Goal: Information Seeking & Learning: Learn about a topic

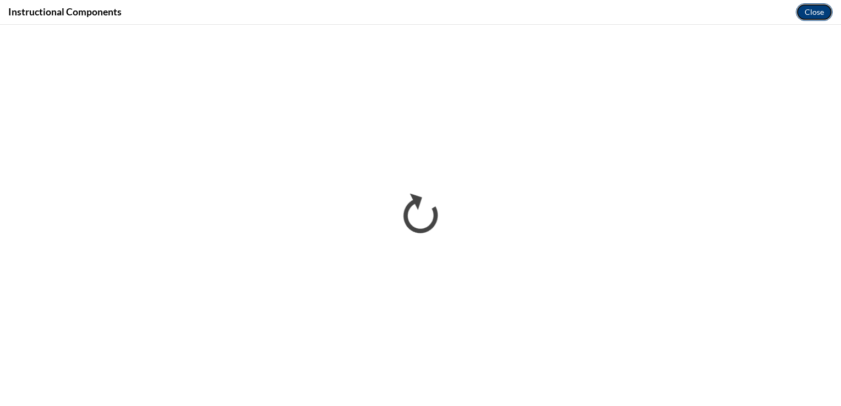
click at [821, 9] on button "Close" at bounding box center [814, 12] width 37 height 18
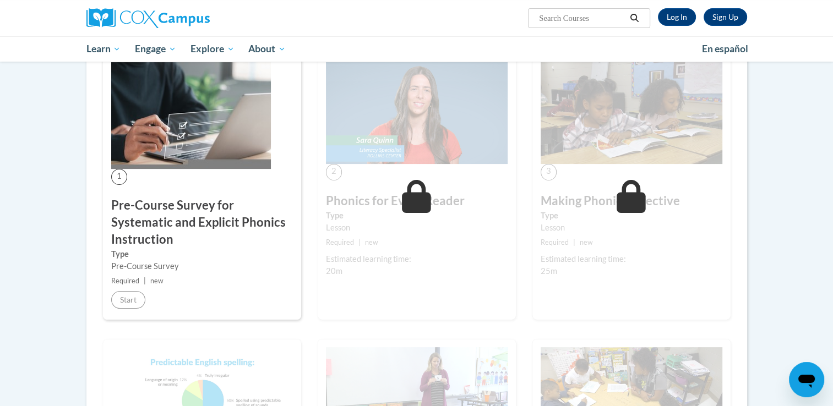
scroll to position [109, 0]
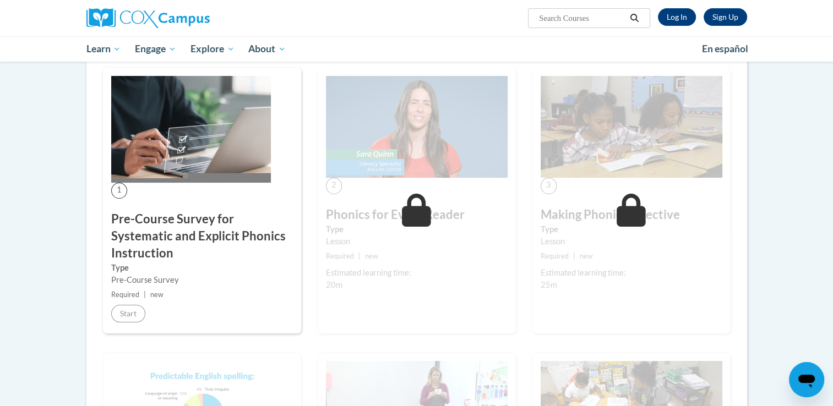
scroll to position [23, 0]
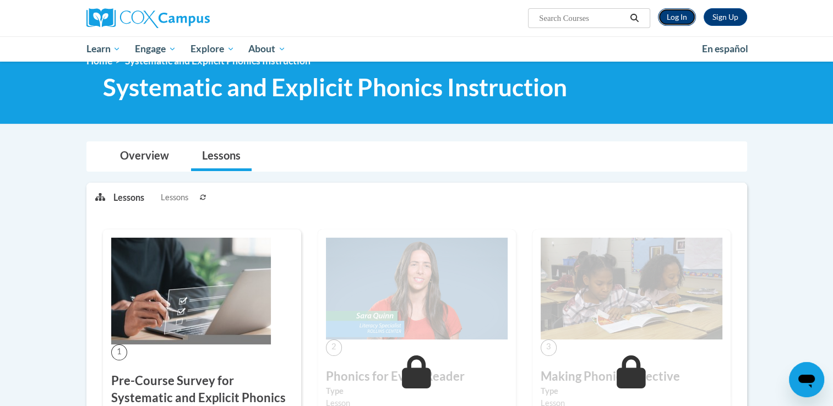
click at [685, 19] on link "Log In" at bounding box center [677, 17] width 38 height 18
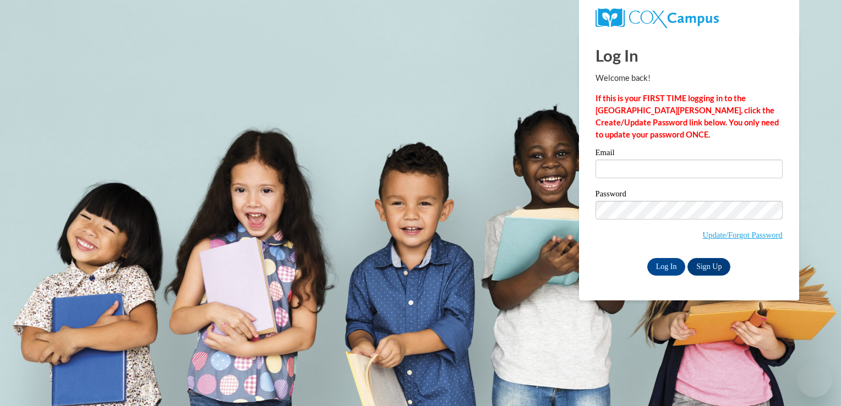
type input "[EMAIL_ADDRESS][DOMAIN_NAME]"
click at [659, 264] on input "Log In" at bounding box center [666, 267] width 39 height 18
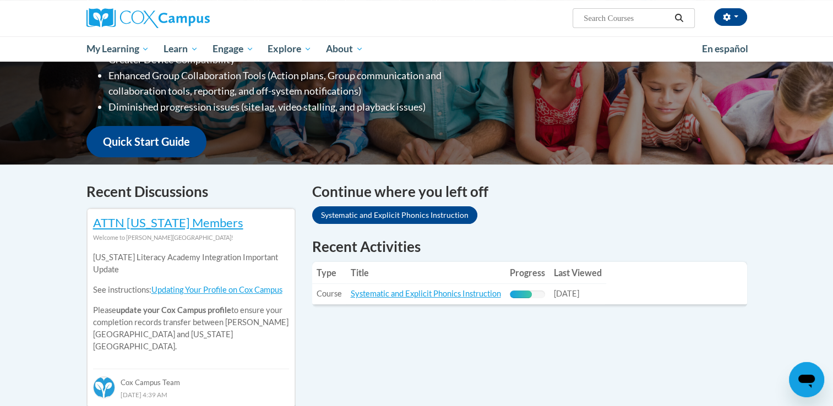
scroll to position [330, 0]
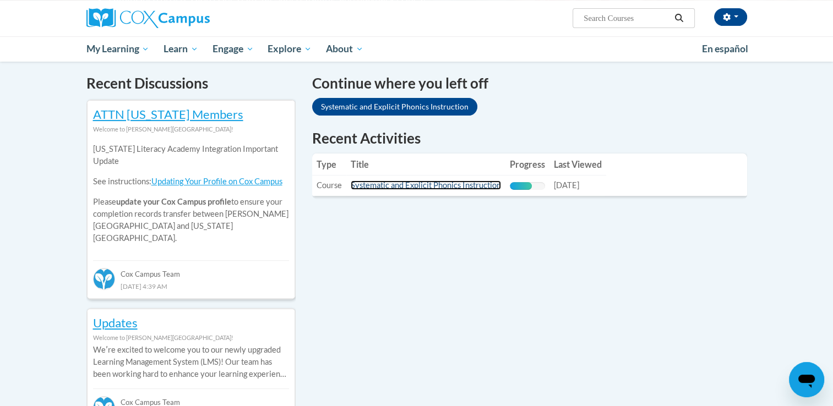
click at [449, 184] on link "Systematic and Explicit Phonics Instruction" at bounding box center [426, 185] width 150 height 9
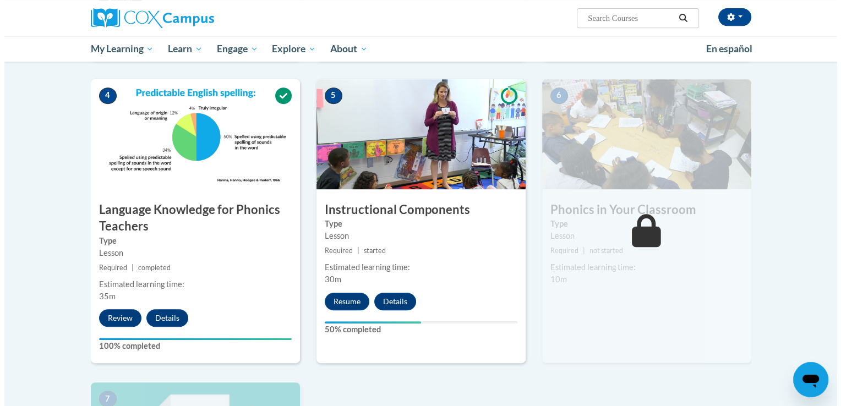
scroll to position [550, 0]
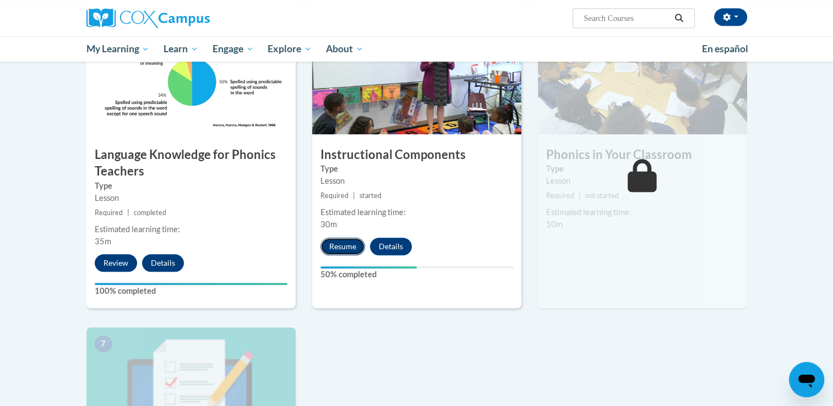
click at [345, 243] on button "Resume" at bounding box center [342, 247] width 45 height 18
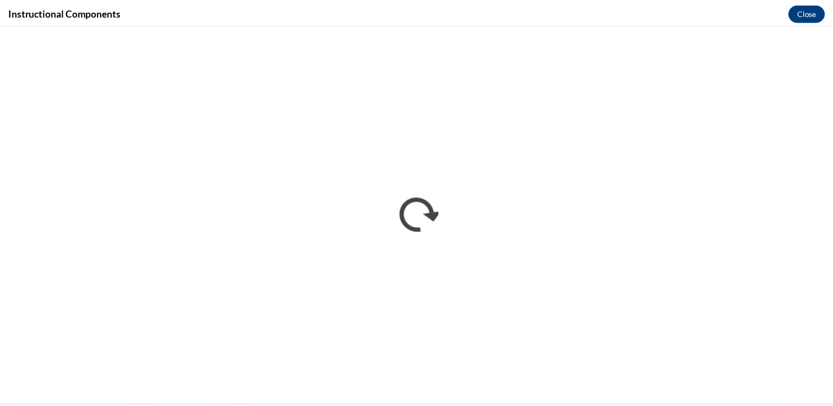
scroll to position [0, 0]
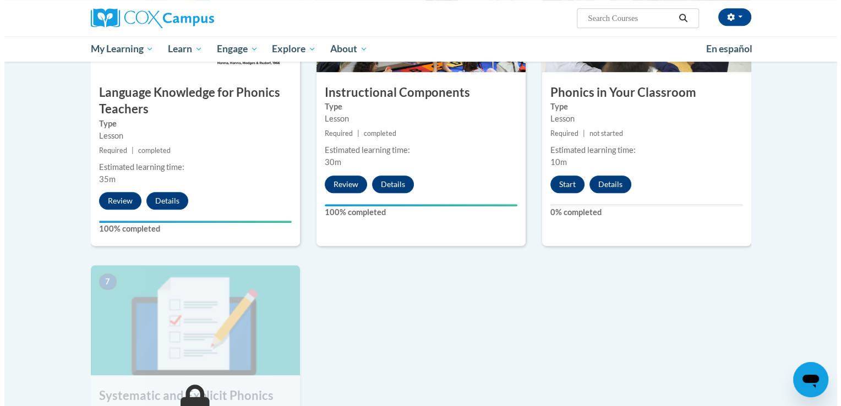
scroll to position [660, 0]
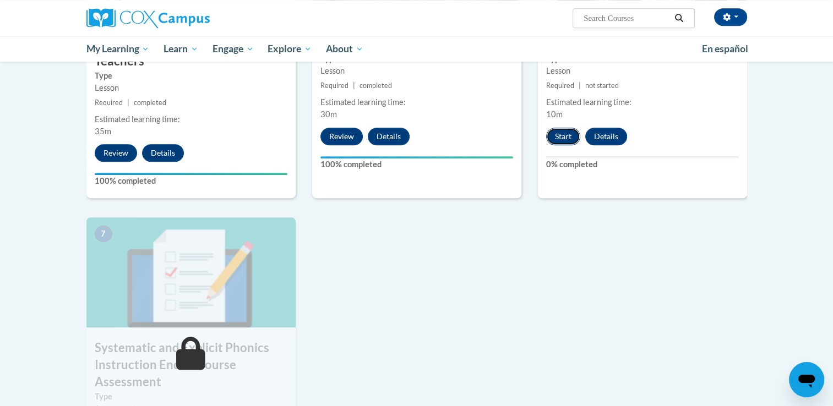
click at [568, 128] on button "Start" at bounding box center [563, 137] width 34 height 18
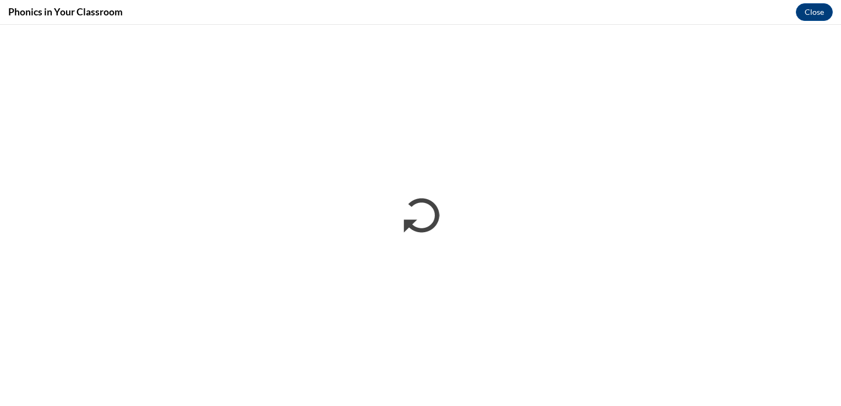
scroll to position [0, 0]
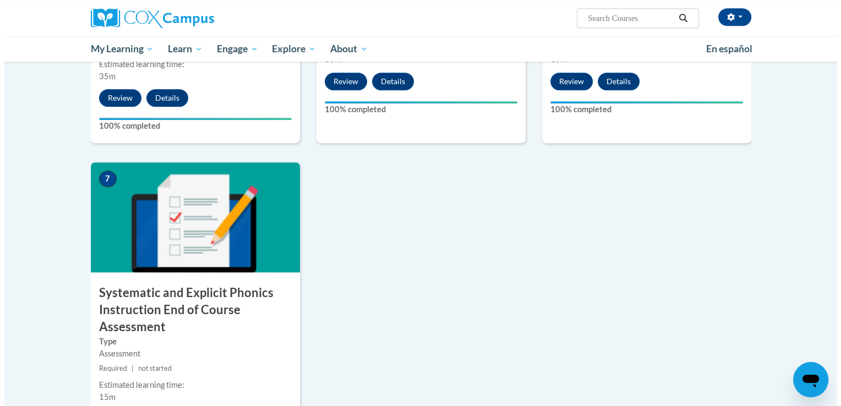
scroll to position [826, 0]
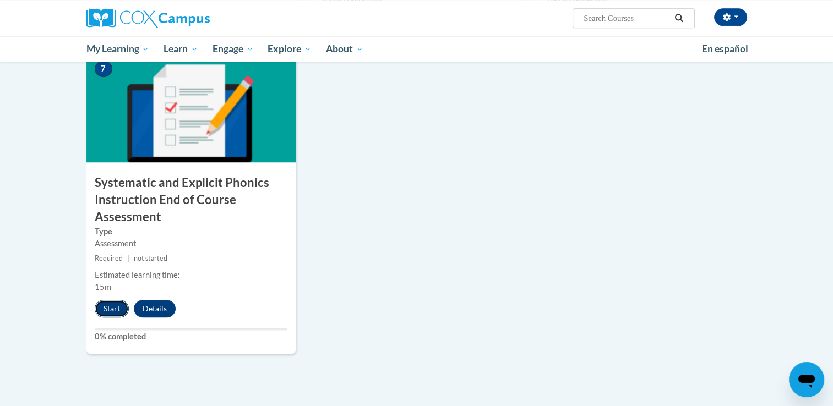
click at [110, 302] on button "Start" at bounding box center [112, 309] width 34 height 18
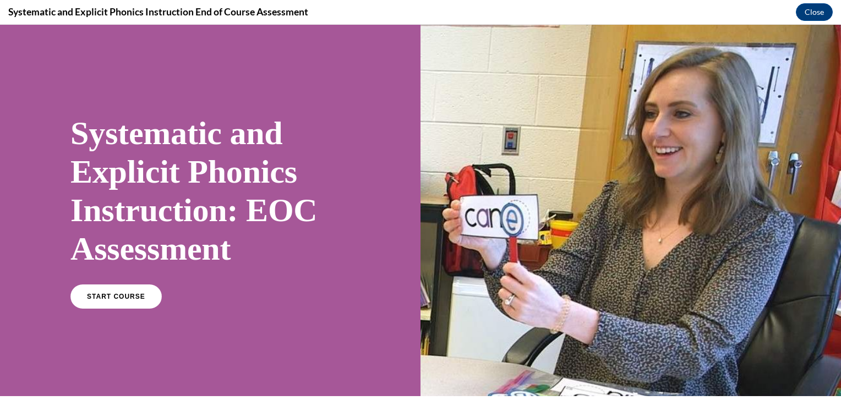
scroll to position [0, 0]
click at [88, 283] on div "Systematic and Explicit Phonics Instruction: EOC Assessment START COURSE" at bounding box center [210, 210] width 280 height 215
click at [100, 299] on span "START COURSE" at bounding box center [115, 297] width 61 height 8
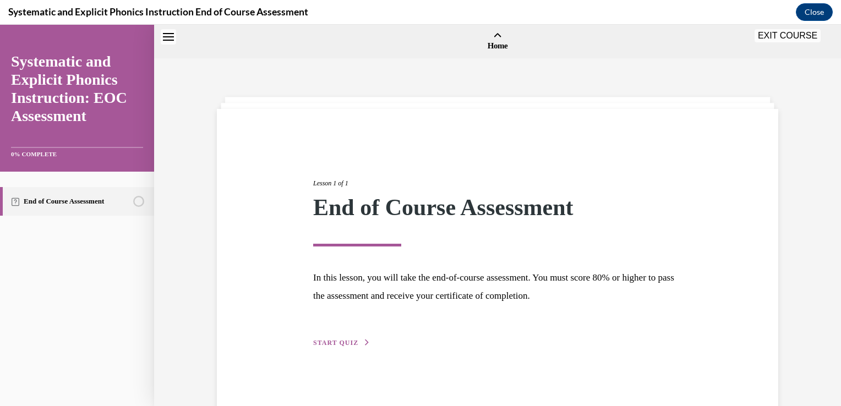
scroll to position [34, 0]
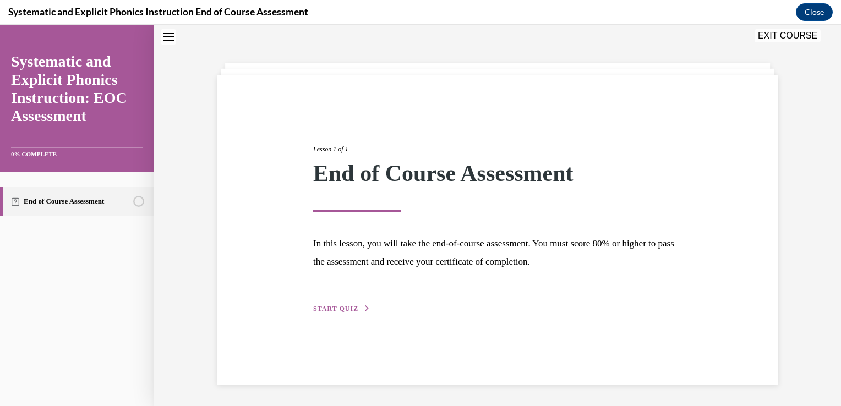
click at [356, 312] on button "START QUIZ" at bounding box center [341, 309] width 57 height 10
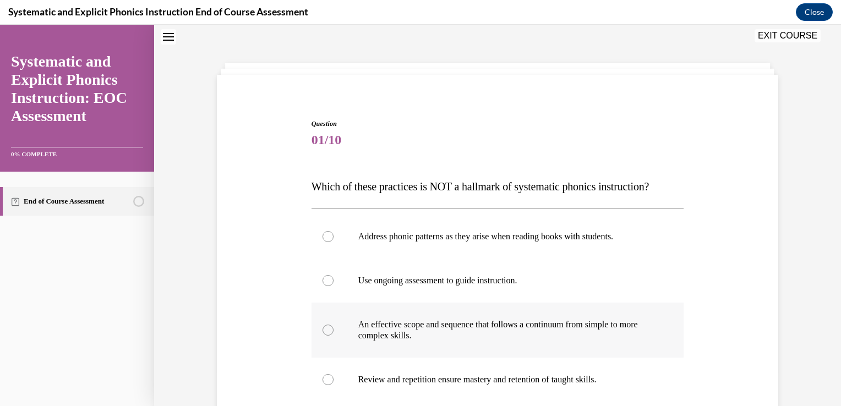
scroll to position [144, 0]
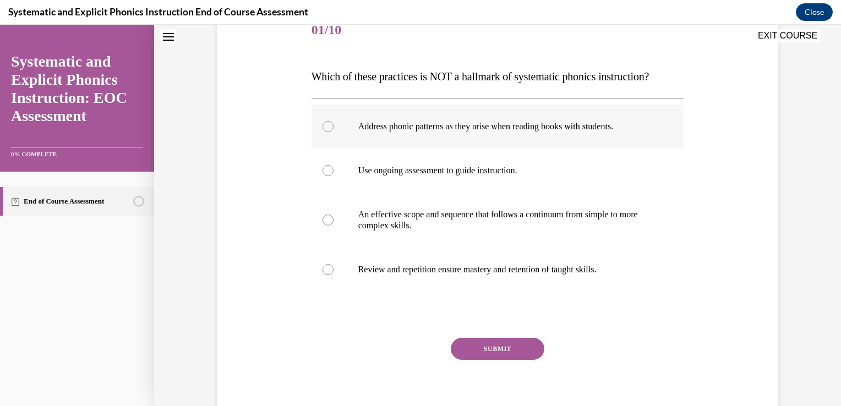
click at [449, 129] on p "Address phonic patterns as they arise when reading books with students." at bounding box center [507, 126] width 298 height 11
click at [483, 349] on button "SUBMIT" at bounding box center [498, 349] width 94 height 22
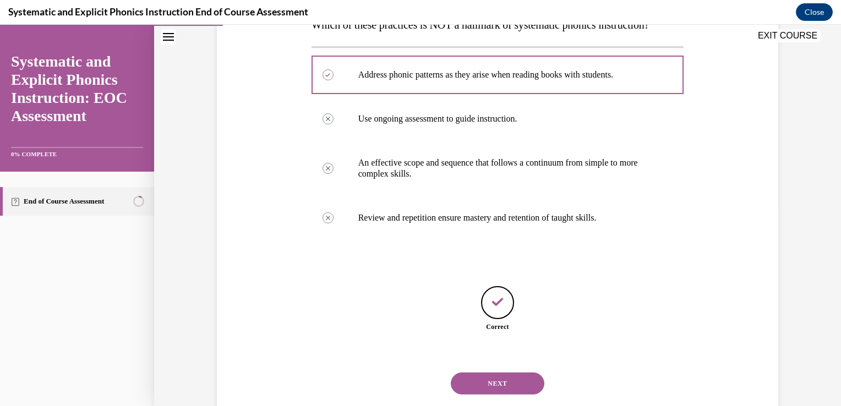
scroll to position [222, 0]
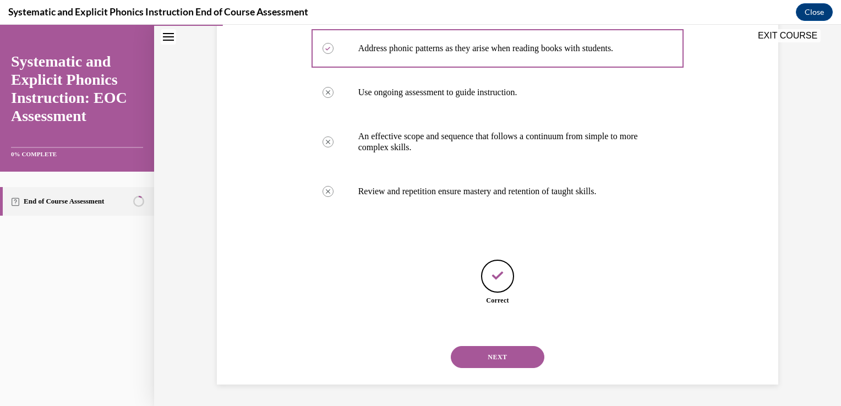
click at [486, 353] on button "NEXT" at bounding box center [498, 357] width 94 height 22
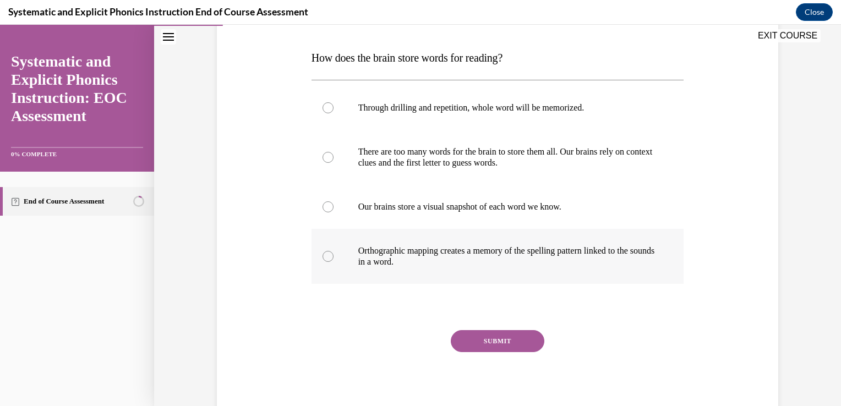
scroll to position [165, 0]
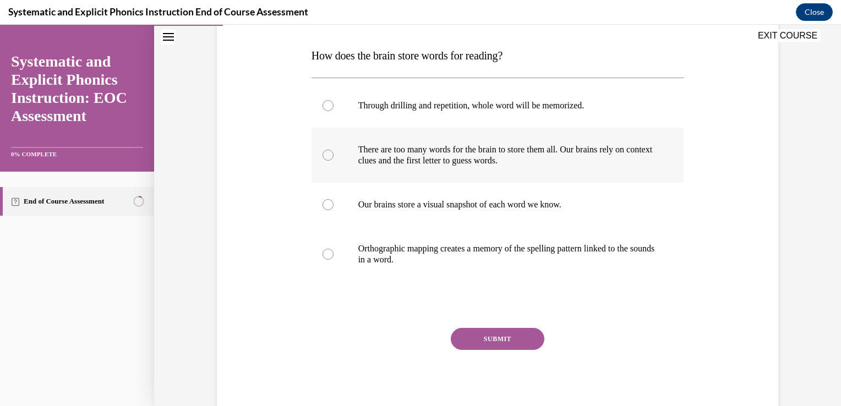
click at [467, 151] on p "There are too many words for the brain to store them all. Our brains rely on co…" at bounding box center [507, 155] width 298 height 22
click at [493, 333] on button "SUBMIT" at bounding box center [498, 339] width 94 height 22
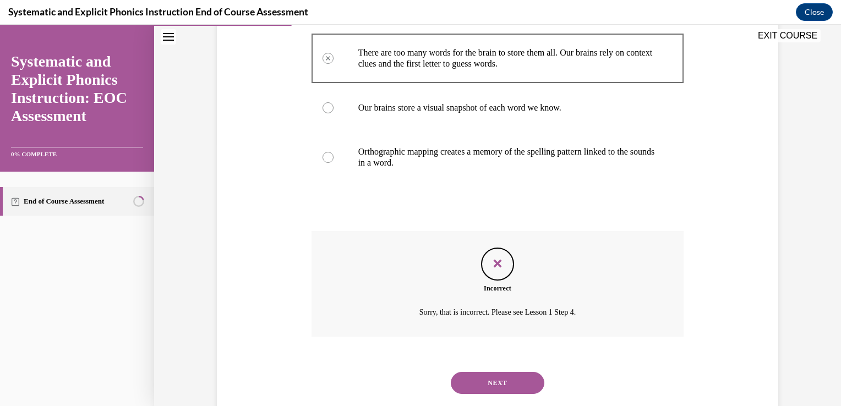
scroll to position [288, 0]
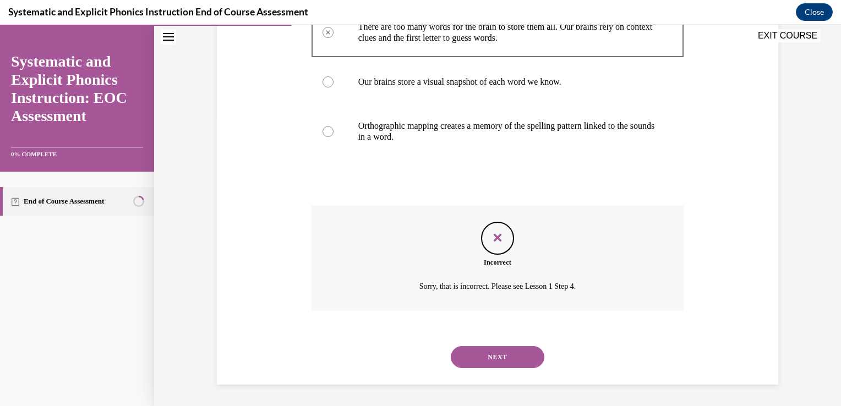
click at [494, 360] on button "NEXT" at bounding box center [498, 357] width 94 height 22
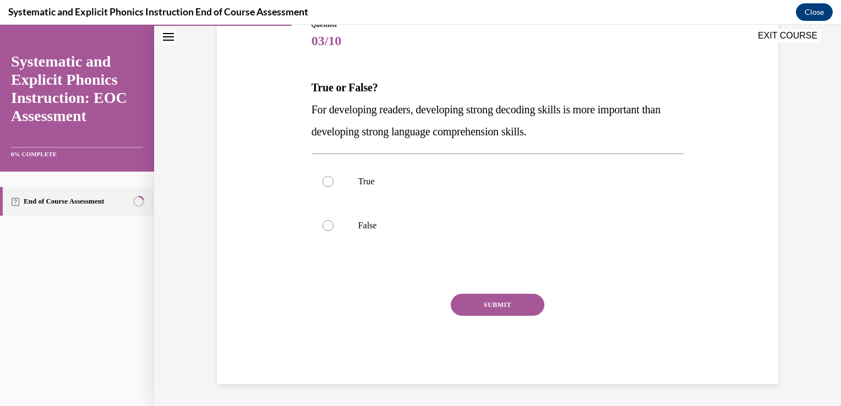
scroll to position [122, 0]
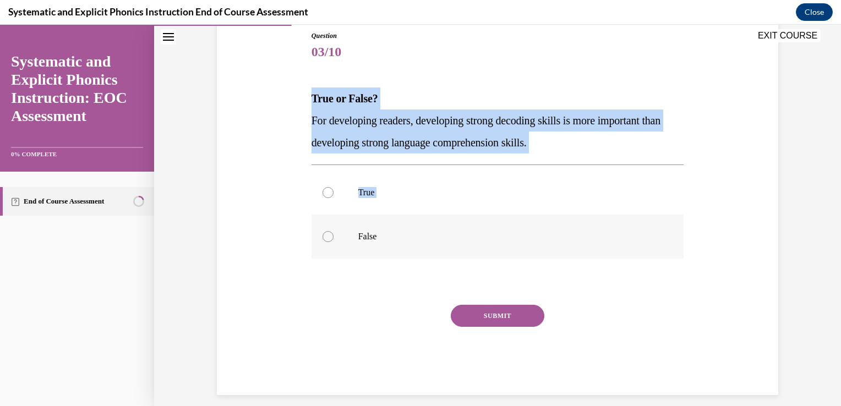
drag, startPoint x: 317, startPoint y: 117, endPoint x: 401, endPoint y: 244, distance: 152.9
click at [401, 244] on div "Question 03/10 True or False? For developing readers, developing strong decodin…" at bounding box center [497, 196] width 567 height 397
click at [295, 74] on div "Question 03/10 True or False? For developing readers, developing strong decodin…" at bounding box center [497, 196] width 567 height 397
drag, startPoint x: 293, startPoint y: 73, endPoint x: 376, endPoint y: 241, distance: 187.8
click at [376, 241] on div "Question 03/10 True or False? For developing readers, developing strong decodin…" at bounding box center [497, 196] width 567 height 397
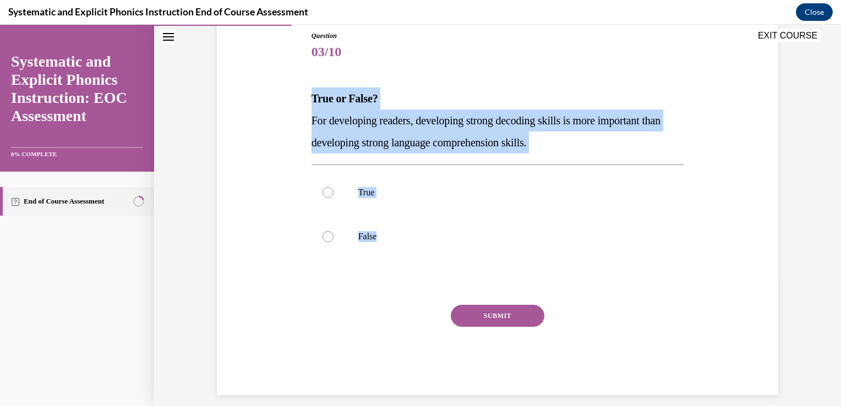
copy div "True or False? For developing readers, developing strong decoding skills is mor…"
click at [346, 243] on div at bounding box center [497, 237] width 373 height 44
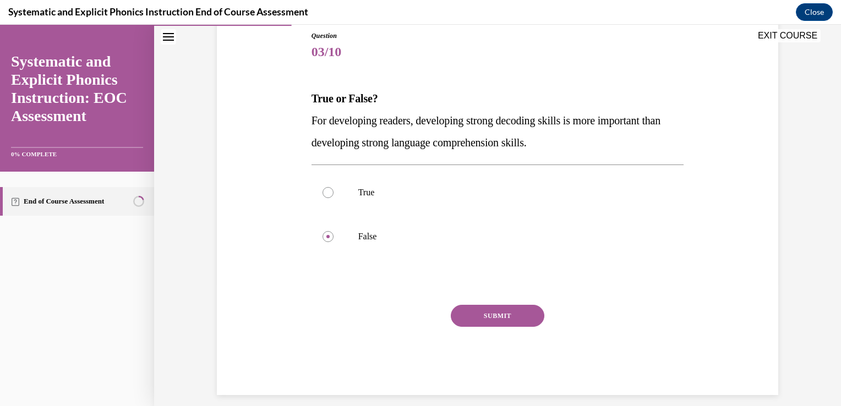
click at [472, 311] on button "SUBMIT" at bounding box center [498, 316] width 94 height 22
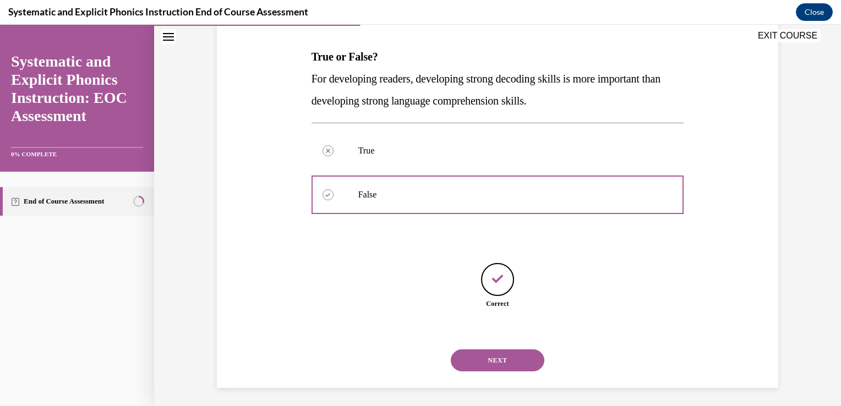
scroll to position [167, 0]
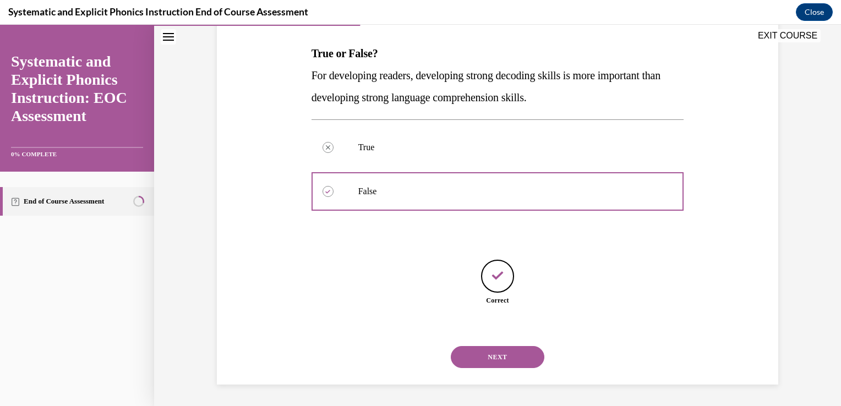
click at [536, 357] on button "NEXT" at bounding box center [498, 357] width 94 height 22
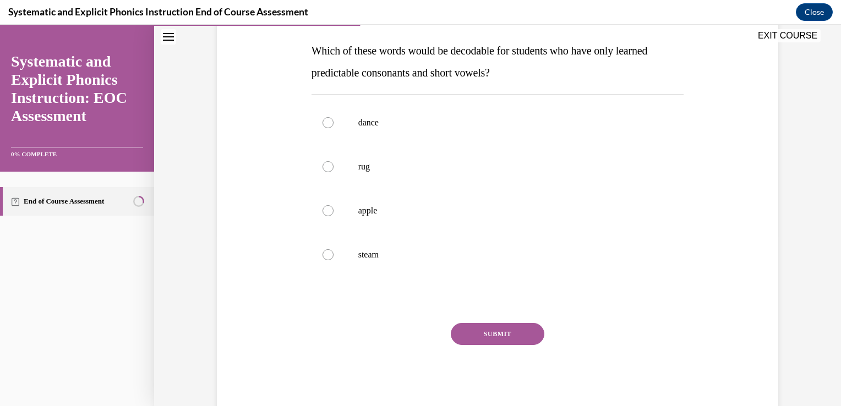
scroll to position [144, 0]
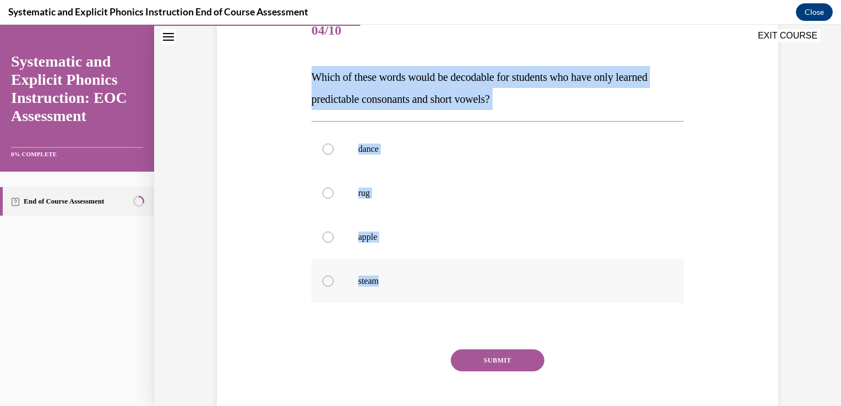
drag, startPoint x: 289, startPoint y: 73, endPoint x: 395, endPoint y: 284, distance: 236.0
click at [395, 284] on div "Question 04/10 Which of these words would be decodable for students who have on…" at bounding box center [497, 207] width 567 height 463
copy div "Which of these words would be decodable for students who have only learned pred…"
click at [343, 197] on div at bounding box center [497, 193] width 373 height 44
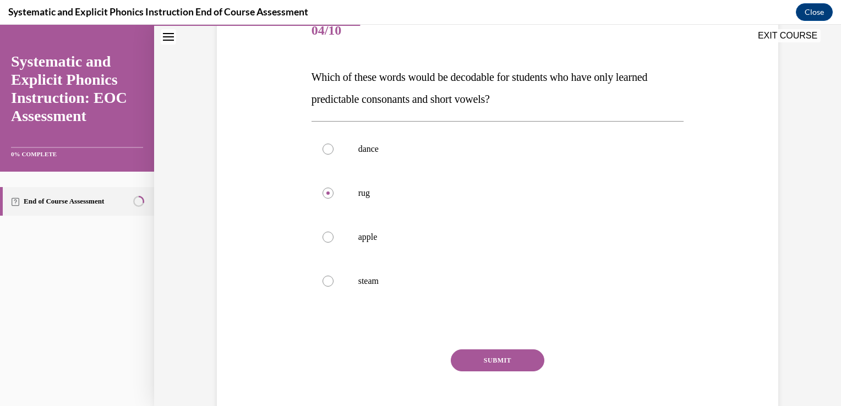
click at [460, 345] on div "Question 04/10 Which of these words would be decodable for students who have on…" at bounding box center [497, 224] width 373 height 430
click at [463, 355] on button "SUBMIT" at bounding box center [498, 360] width 94 height 22
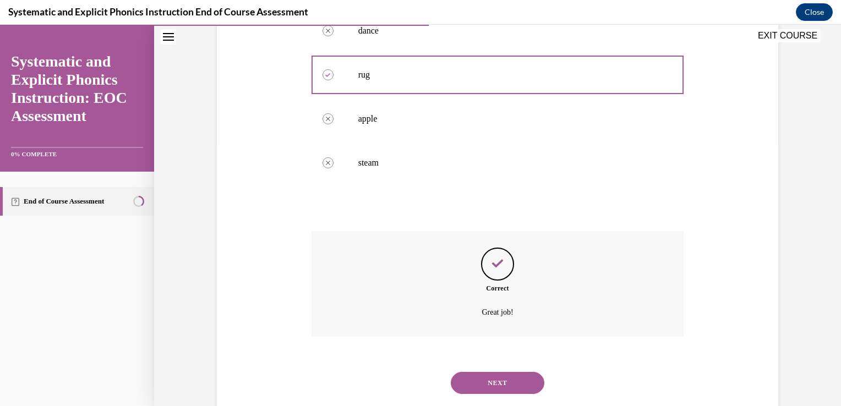
scroll to position [288, 0]
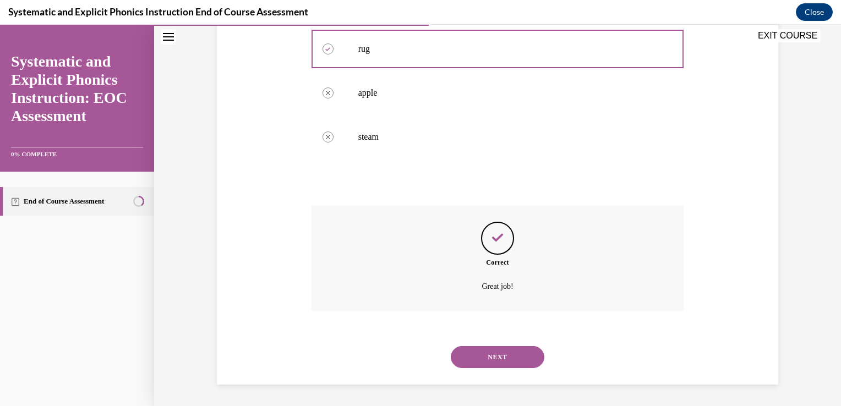
click at [480, 357] on button "NEXT" at bounding box center [498, 357] width 94 height 22
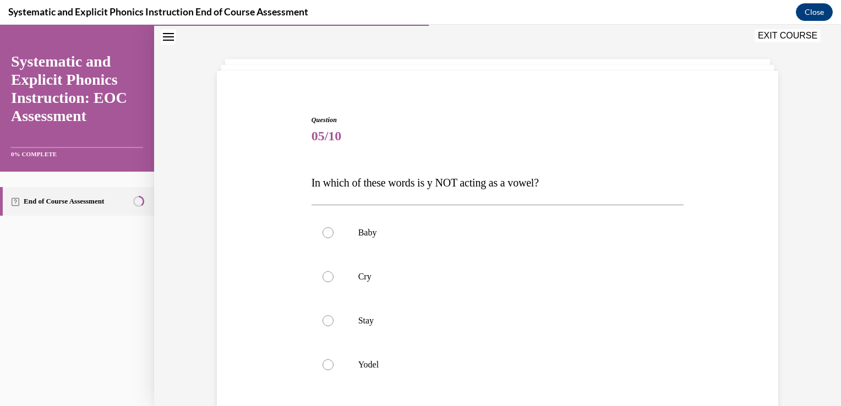
scroll to position [55, 0]
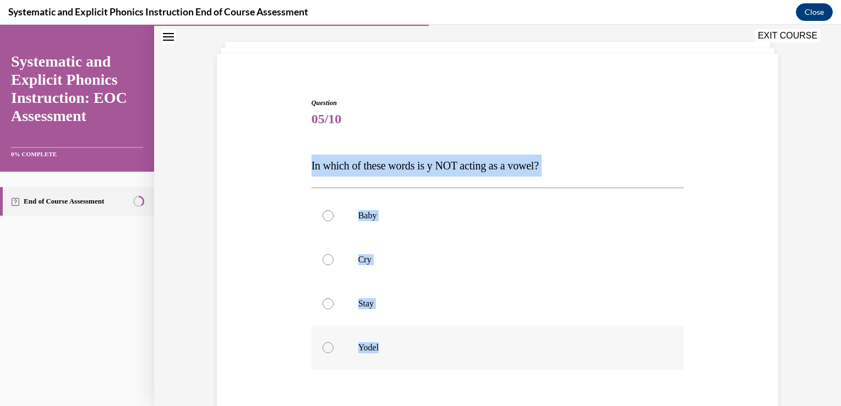
drag, startPoint x: 299, startPoint y: 164, endPoint x: 396, endPoint y: 353, distance: 212.2
click at [396, 353] on div "Question 05/10 In which of these words is y NOT acting as a vowel? Baby Cry Sta…" at bounding box center [497, 285] width 567 height 441
copy div "In which of these words is y NOT acting as a vowel? Baby Cry Stay Yodel"
click at [346, 345] on div at bounding box center [497, 348] width 373 height 44
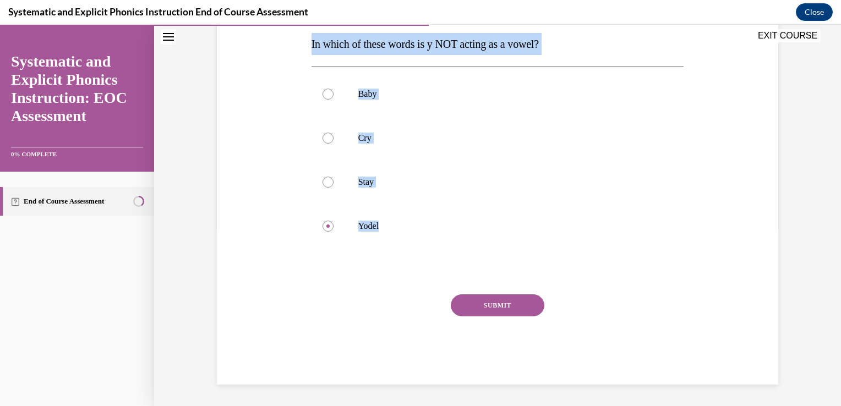
click at [528, 304] on button "SUBMIT" at bounding box center [498, 305] width 94 height 22
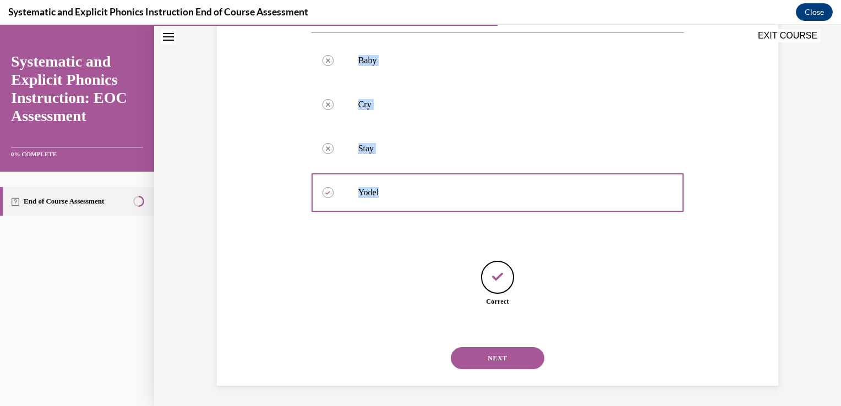
scroll to position [211, 0]
click at [473, 360] on button "NEXT" at bounding box center [498, 357] width 94 height 22
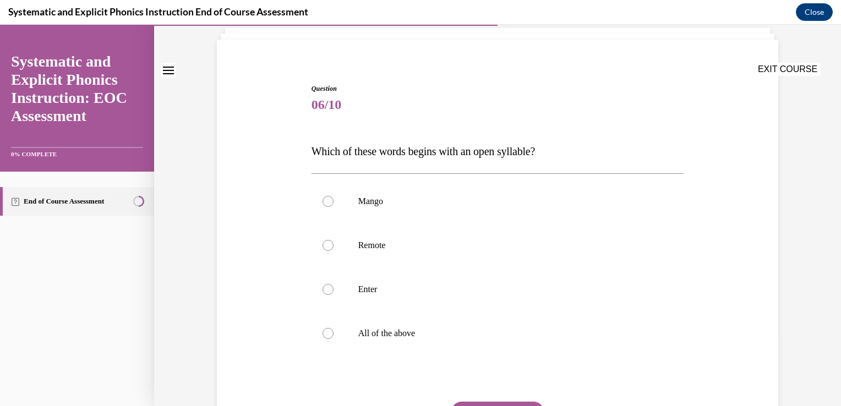
scroll to position [110, 0]
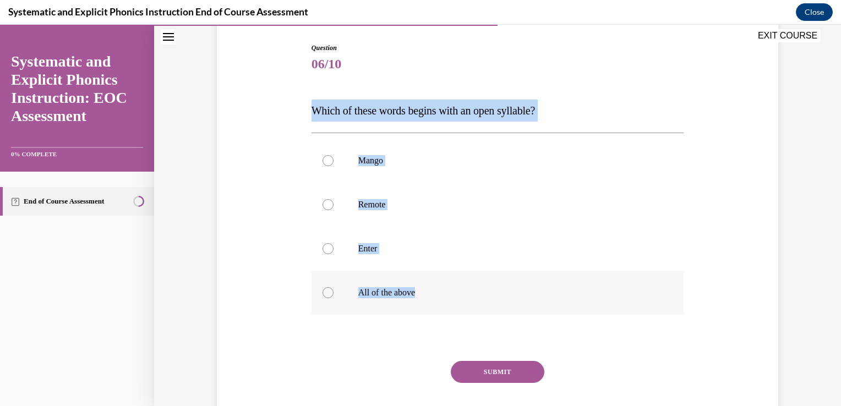
drag, startPoint x: 288, startPoint y: 102, endPoint x: 448, endPoint y: 289, distance: 246.4
click at [448, 289] on div "Question 06/10 Which of these words begins with an open syllable? Mango Remote …" at bounding box center [497, 230] width 567 height 441
copy div "Which of these words begins with an open syllable? Mango Remote Enter All of th…"
click at [370, 203] on p "Remote" at bounding box center [507, 204] width 298 height 11
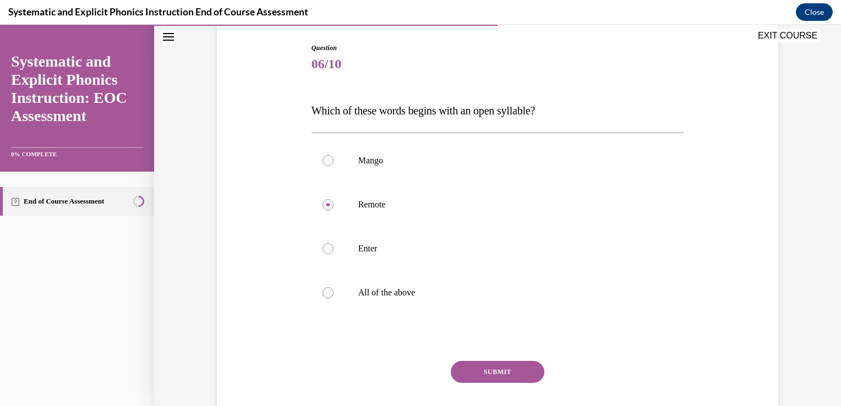
click at [470, 375] on button "SUBMIT" at bounding box center [498, 372] width 94 height 22
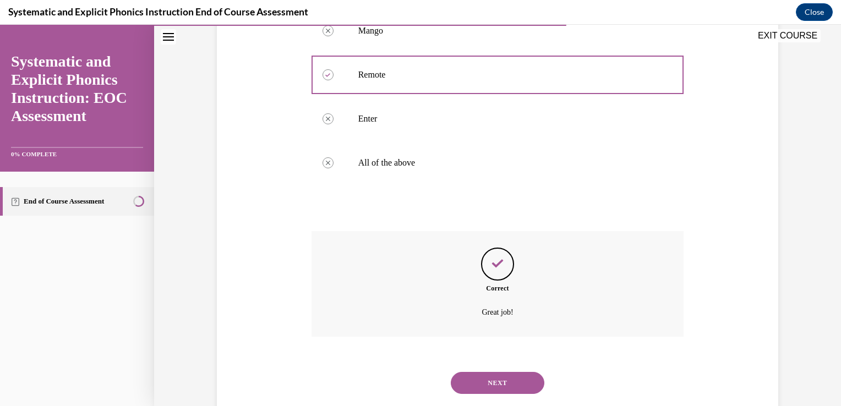
scroll to position [266, 0]
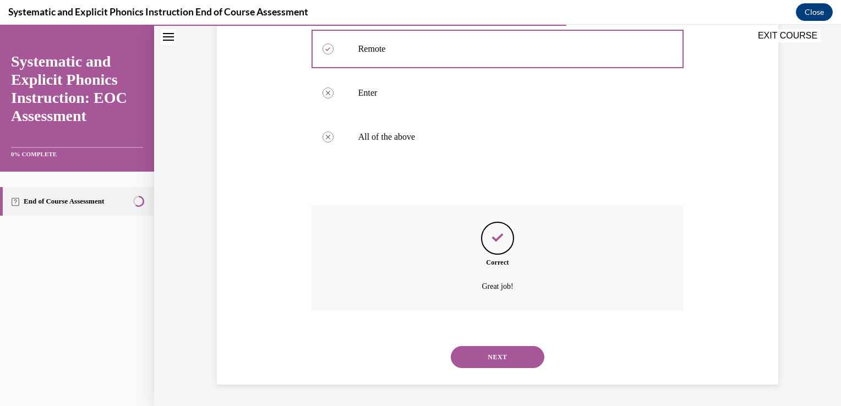
click at [502, 373] on div "NEXT" at bounding box center [497, 357] width 373 height 44
click at [500, 359] on button "NEXT" at bounding box center [498, 357] width 94 height 22
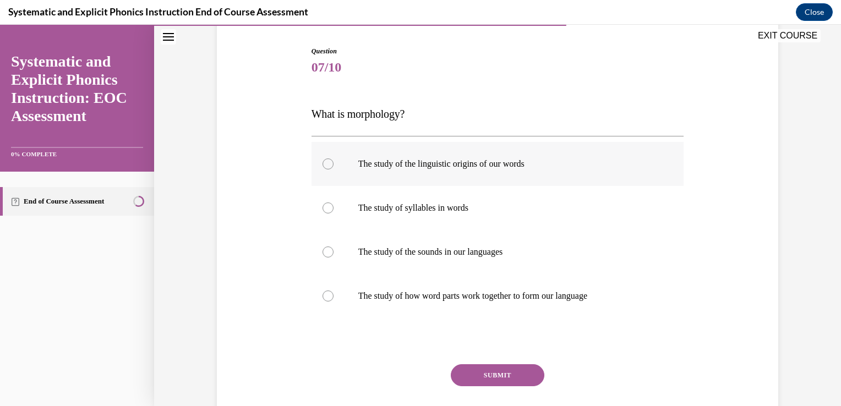
scroll to position [110, 0]
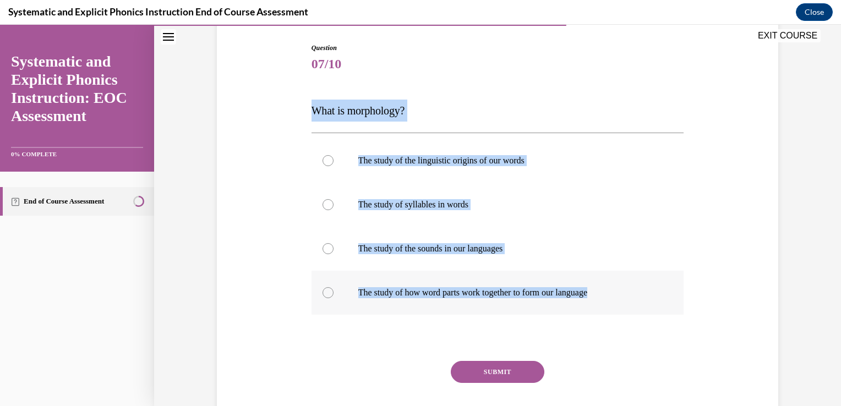
drag, startPoint x: 304, startPoint y: 112, endPoint x: 603, endPoint y: 293, distance: 350.2
click at [603, 293] on div "Question 07/10 What is morphology? The study of the linguistic origins of our w…" at bounding box center [497, 230] width 567 height 441
copy div "What is morphology? The study of the linguistic origins of our words The study …"
click at [413, 294] on p "The study of how word parts work together to form our language" at bounding box center [507, 292] width 298 height 11
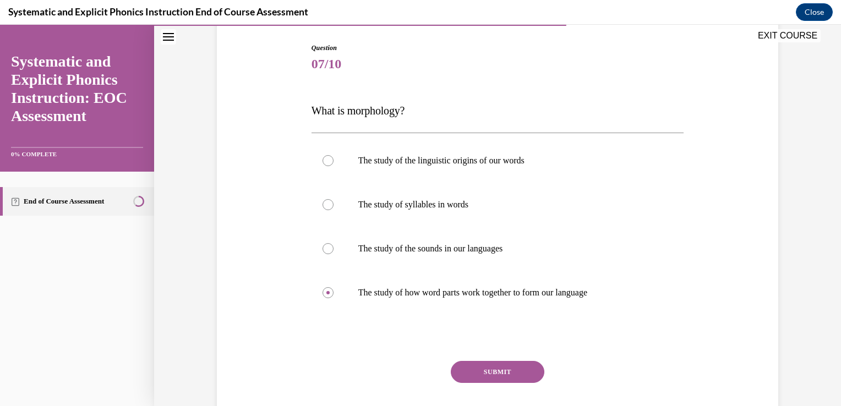
click at [480, 363] on button "SUBMIT" at bounding box center [498, 372] width 94 height 22
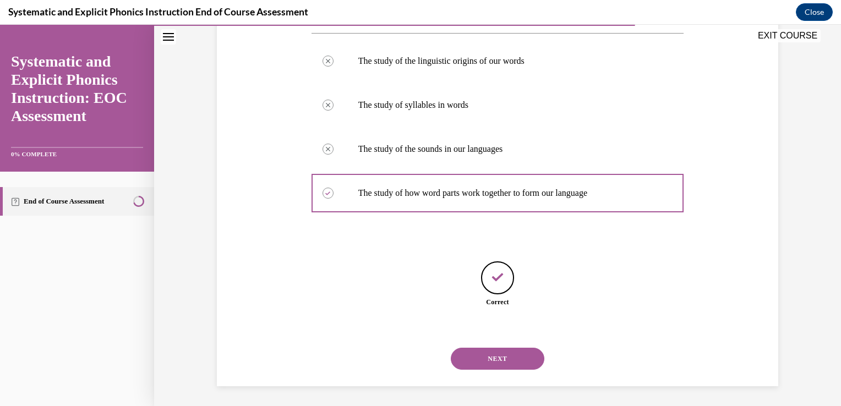
scroll to position [211, 0]
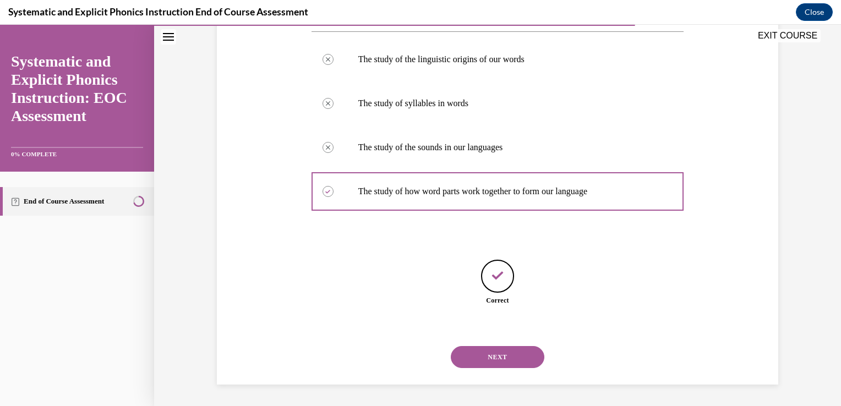
click at [498, 352] on button "NEXT" at bounding box center [498, 357] width 94 height 22
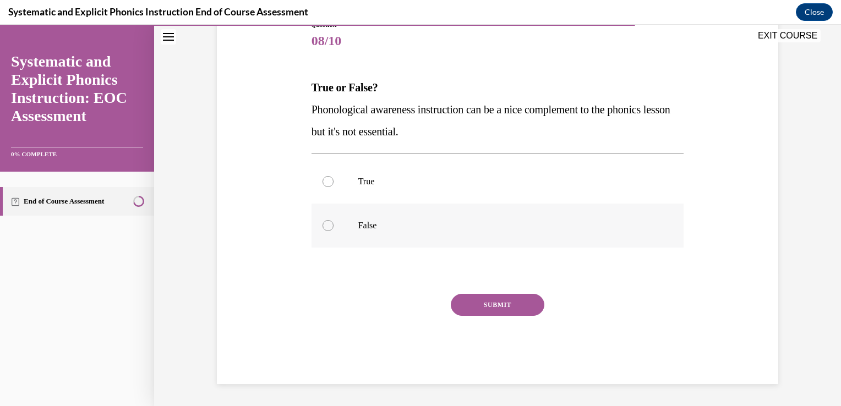
scroll to position [122, 0]
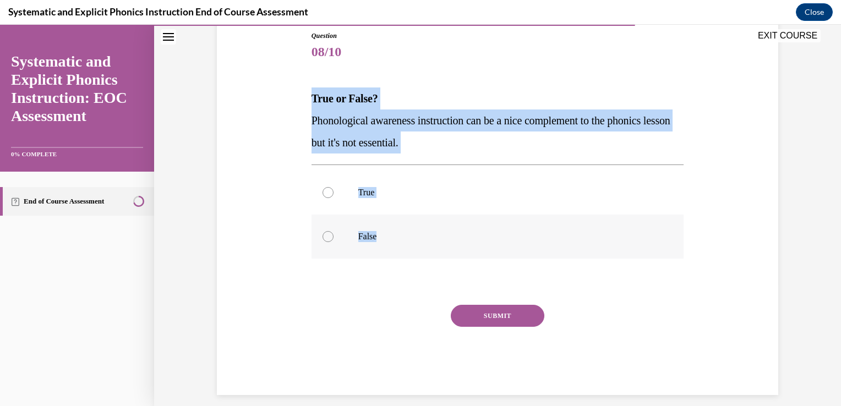
drag, startPoint x: 308, startPoint y: 87, endPoint x: 409, endPoint y: 232, distance: 177.0
click at [409, 232] on div "Question 08/10 True or False? Phonological awareness instruction can be a nice …" at bounding box center [497, 196] width 567 height 397
click at [364, 226] on div at bounding box center [497, 237] width 373 height 44
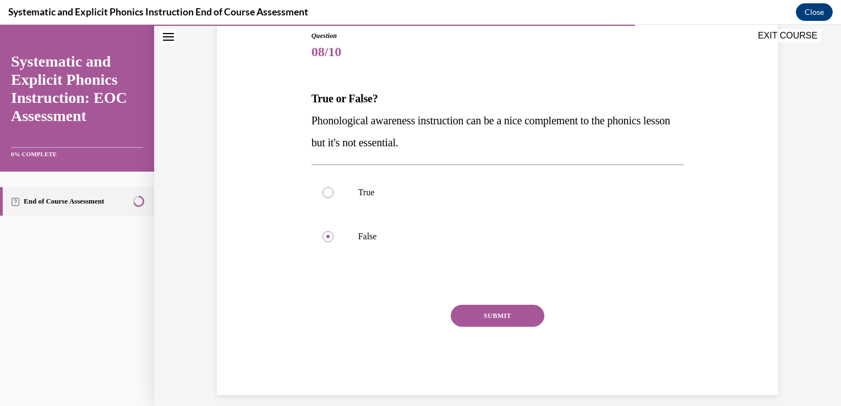
click at [460, 318] on button "SUBMIT" at bounding box center [498, 316] width 94 height 22
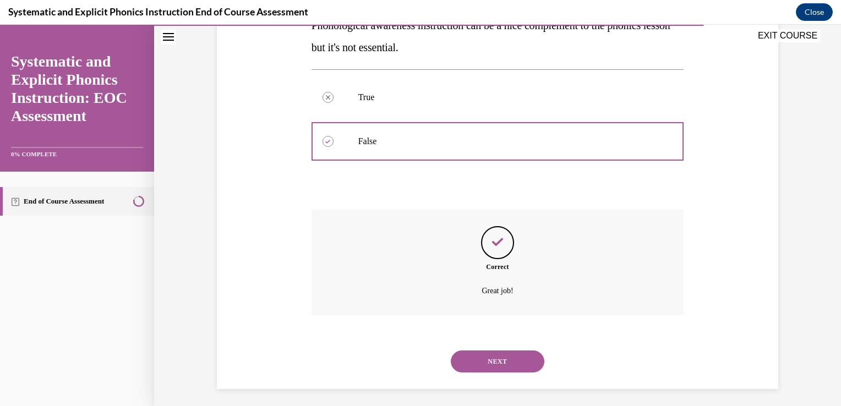
scroll to position [222, 0]
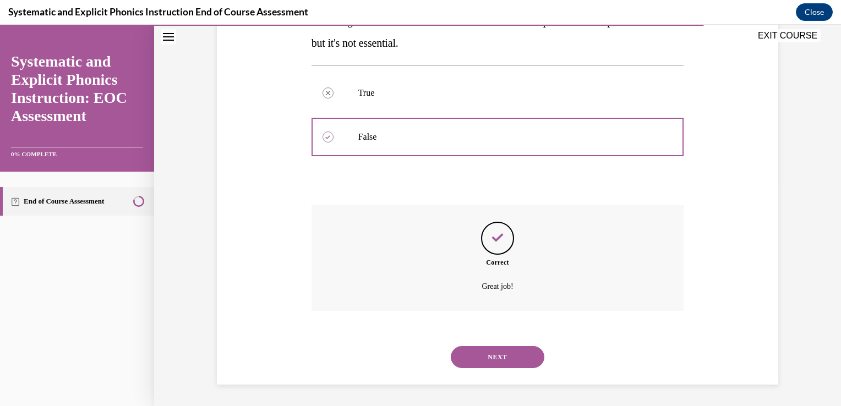
click at [494, 351] on button "NEXT" at bounding box center [498, 357] width 94 height 22
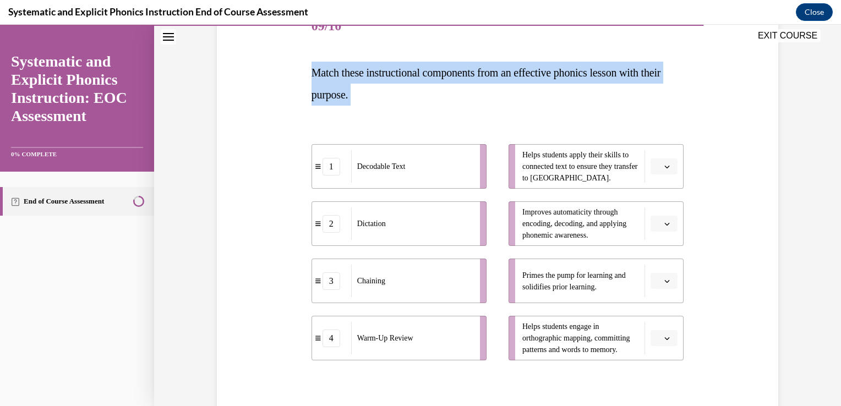
scroll to position [260, 0]
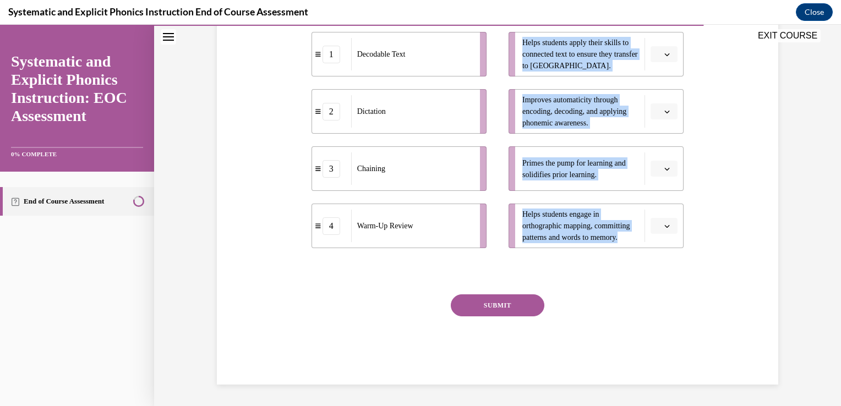
drag, startPoint x: 299, startPoint y: 96, endPoint x: 703, endPoint y: 270, distance: 439.3
click at [703, 270] on div "Question 09/10 Match these instructional components from an effective phonics l…" at bounding box center [497, 122] width 567 height 525
copy div "Match these instructional components from an effective phonics lesson with thei…"
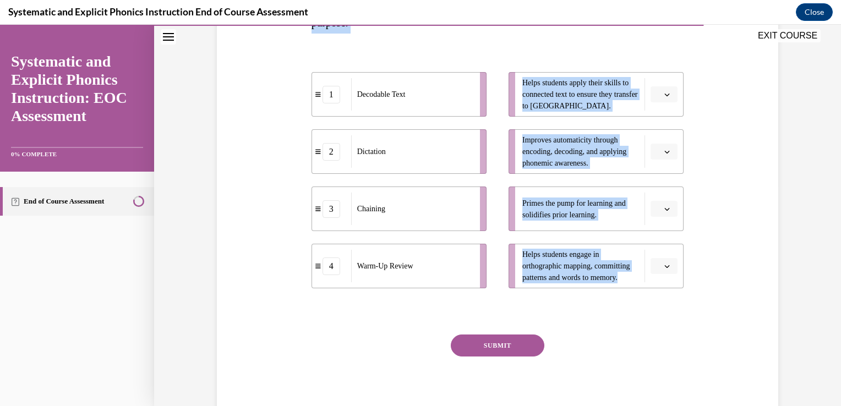
scroll to position [205, 0]
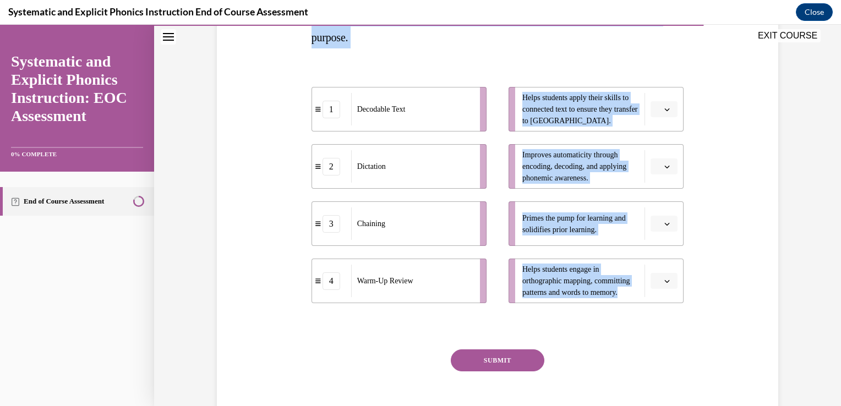
click at [524, 56] on div "Question 09/10 Match these instructional components from an effective phonics l…" at bounding box center [497, 194] width 373 height 492
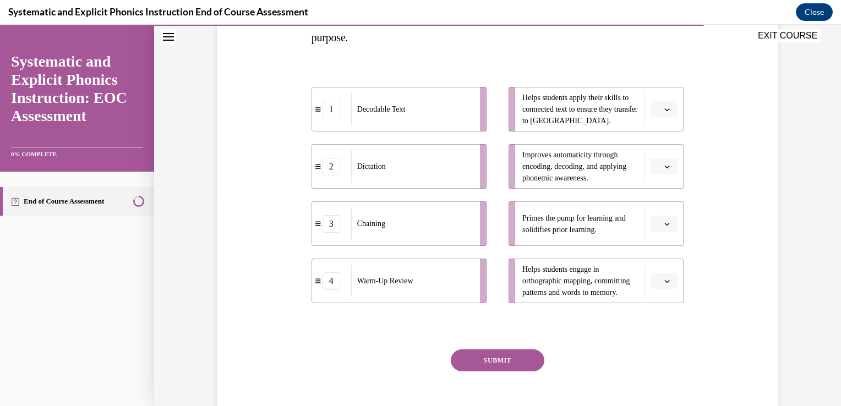
click at [665, 109] on icon "button" at bounding box center [667, 109] width 5 height 3
click at [649, 149] on div "1" at bounding box center [659, 156] width 28 height 22
click at [657, 167] on span "Please select an option" at bounding box center [659, 166] width 4 height 11
click at [608, 319] on div "Question 09/10 Match these instructional components from an effective phonics l…" at bounding box center [497, 194] width 373 height 492
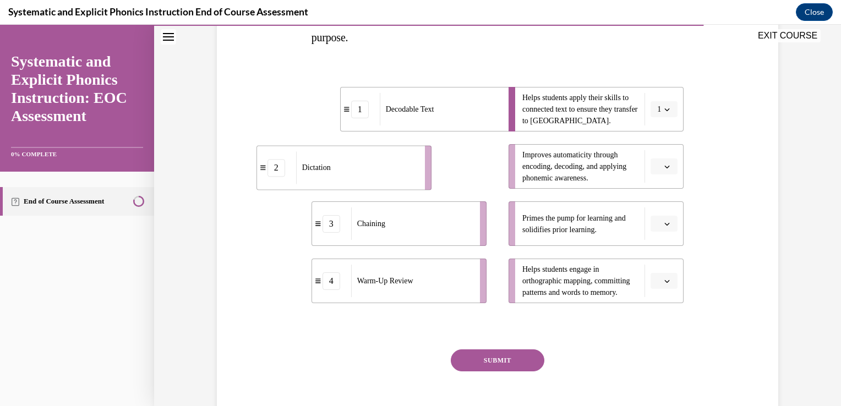
drag, startPoint x: 407, startPoint y: 167, endPoint x: 388, endPoint y: 168, distance: 18.8
click at [388, 170] on div "Dictation" at bounding box center [357, 167] width 122 height 32
click at [669, 168] on button "button" at bounding box center [663, 166] width 27 height 17
click at [652, 228] on div "2" at bounding box center [659, 235] width 28 height 22
click at [664, 280] on icon "button" at bounding box center [667, 281] width 6 height 6
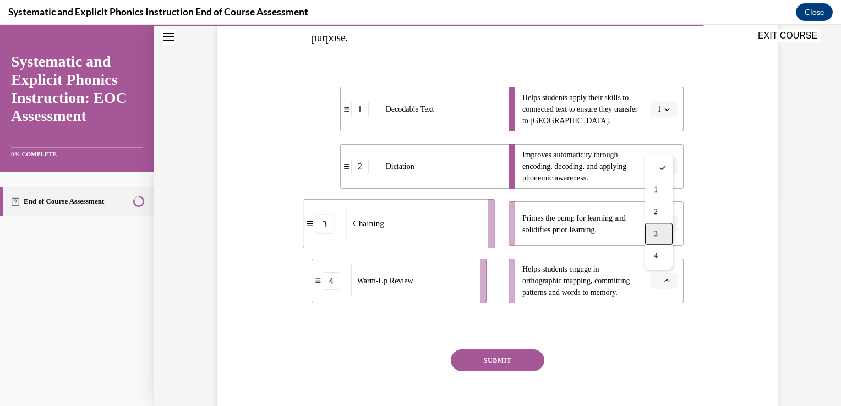
click at [664, 230] on div "3" at bounding box center [659, 234] width 28 height 22
click at [657, 223] on span "Please select an option" at bounding box center [659, 223] width 4 height 11
click at [650, 334] on div "4" at bounding box center [659, 336] width 28 height 22
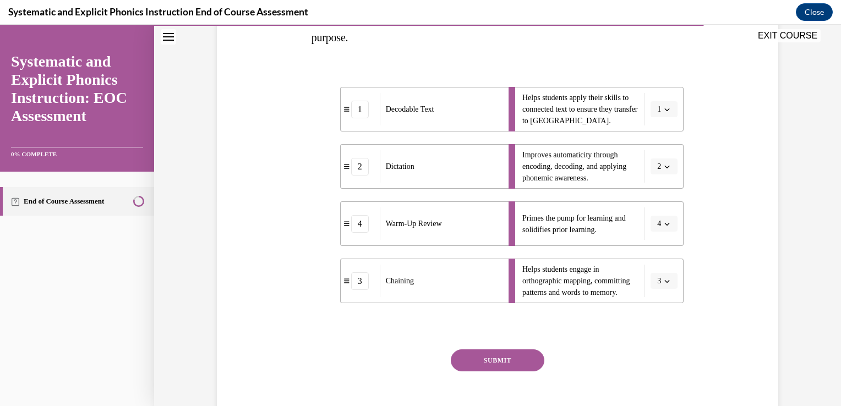
click at [469, 364] on button "SUBMIT" at bounding box center [498, 360] width 94 height 22
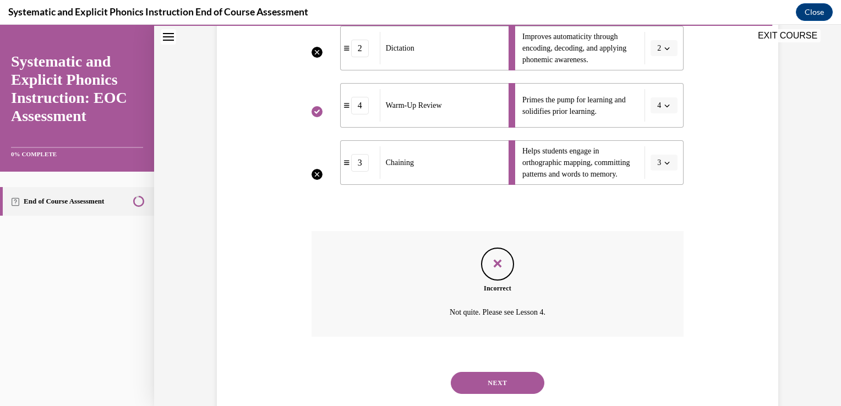
scroll to position [349, 0]
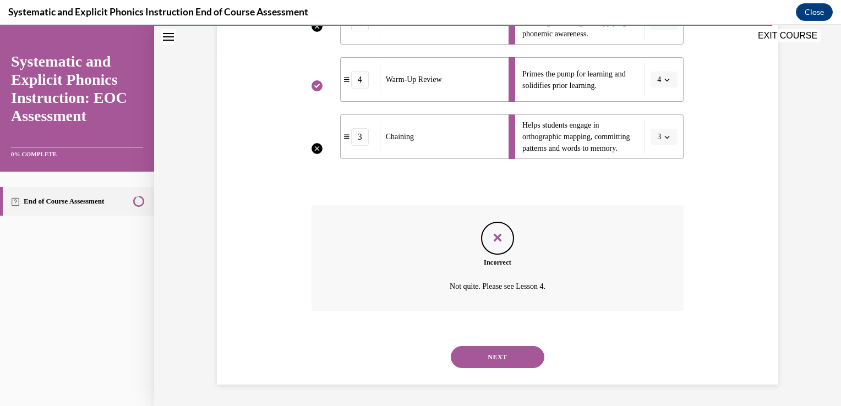
click at [507, 355] on button "NEXT" at bounding box center [498, 357] width 94 height 22
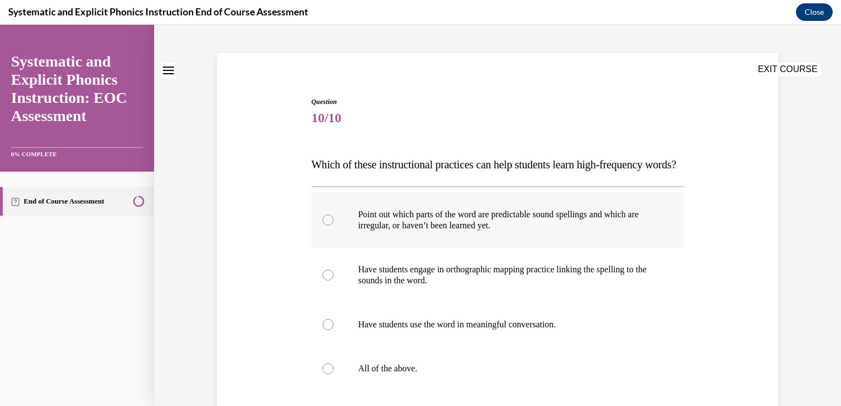
scroll to position [110, 0]
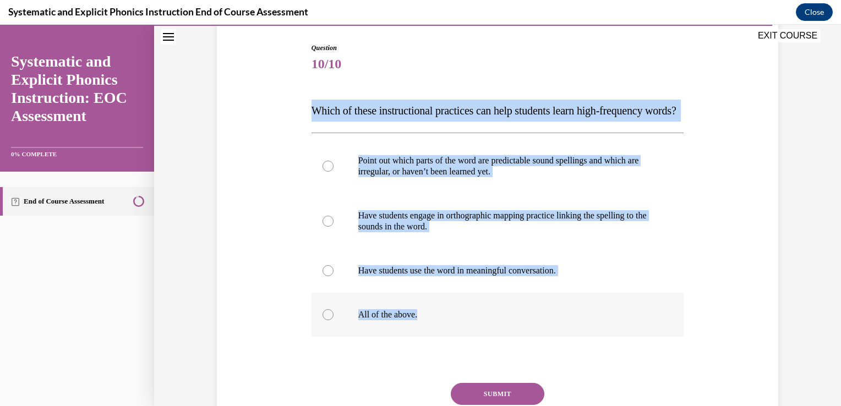
drag, startPoint x: 294, startPoint y: 110, endPoint x: 416, endPoint y: 338, distance: 258.3
click at [416, 338] on div "Question 10/10 Which of these instructional practices can help students learn h…" at bounding box center [497, 241] width 567 height 463
copy div "Which of these instructional practices can help students learn high-frequency w…"
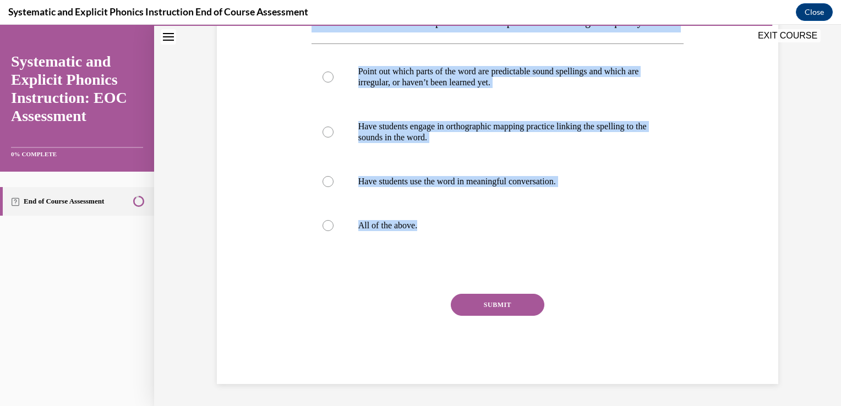
scroll to position [221, 0]
click at [326, 225] on div at bounding box center [327, 225] width 11 height 11
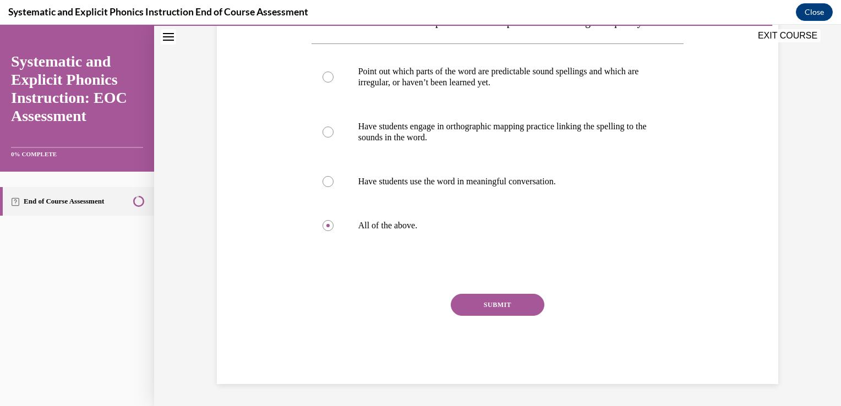
click at [491, 314] on button "SUBMIT" at bounding box center [498, 305] width 94 height 22
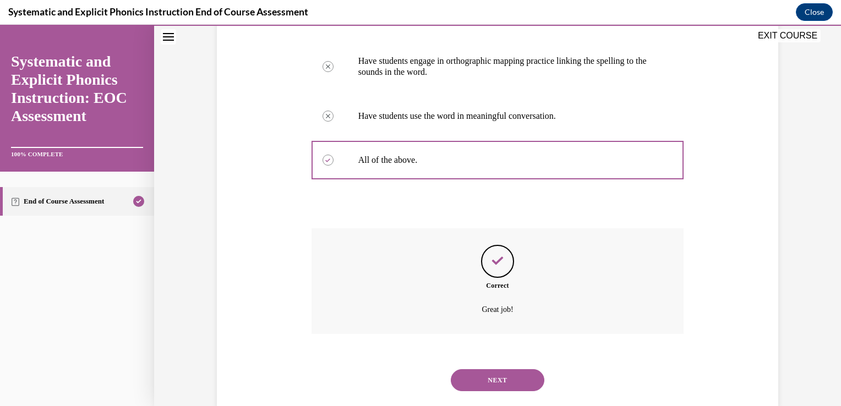
scroll to position [310, 0]
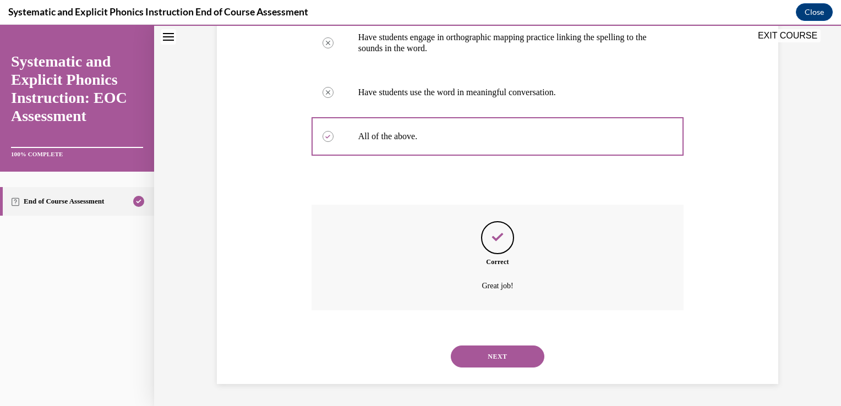
click at [491, 358] on button "NEXT" at bounding box center [498, 357] width 94 height 22
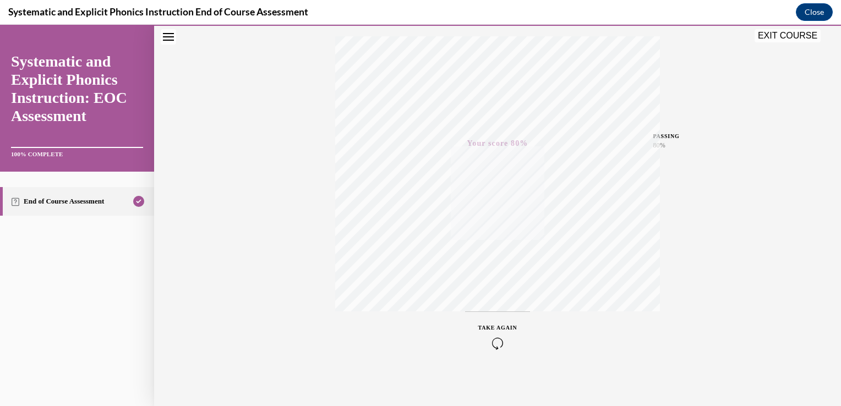
scroll to position [182, 0]
click at [805, 39] on button "EXIT COURSE" at bounding box center [788, 35] width 66 height 13
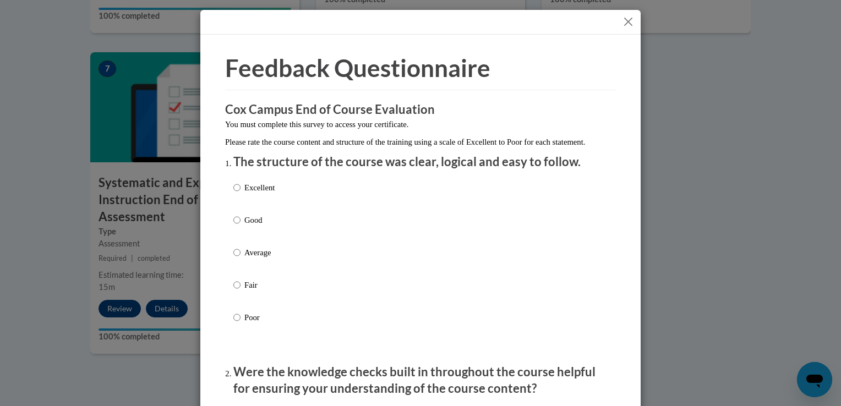
click at [237, 199] on label "Excellent" at bounding box center [253, 197] width 41 height 30
click at [237, 194] on input "Excellent" at bounding box center [236, 188] width 7 height 12
radio input "true"
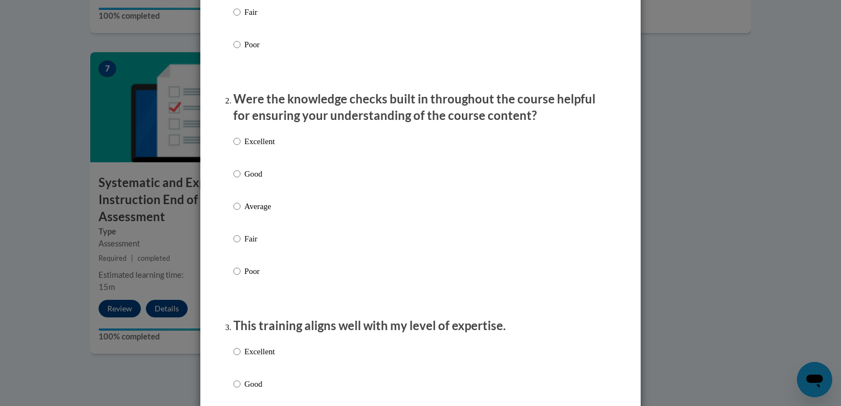
scroll to position [275, 0]
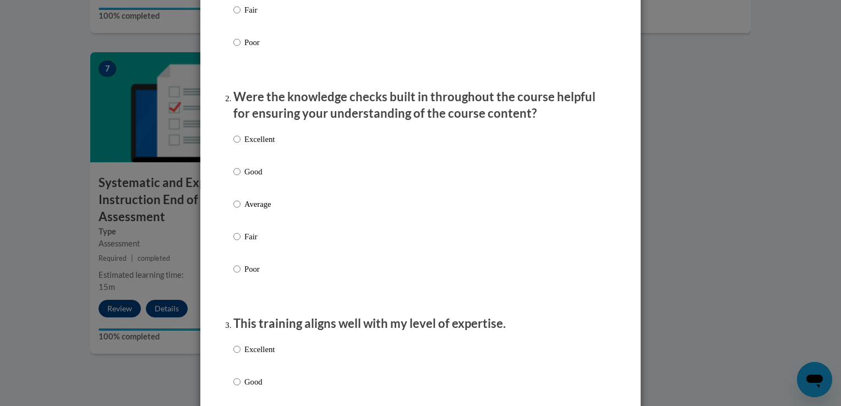
click at [255, 145] on p "Excellent" at bounding box center [259, 139] width 30 height 12
click at [240, 145] on input "Excellent" at bounding box center [236, 139] width 7 height 12
radio input "true"
click at [240, 361] on label "Excellent" at bounding box center [253, 358] width 41 height 30
click at [240, 356] on input "Excellent" at bounding box center [236, 349] width 7 height 12
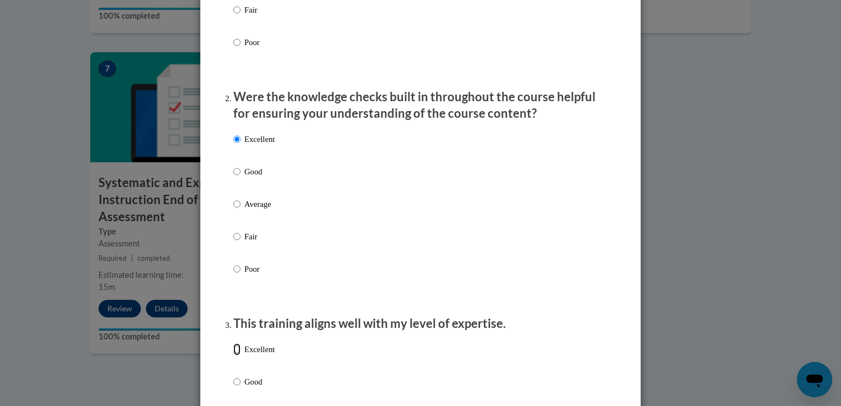
radio input "true"
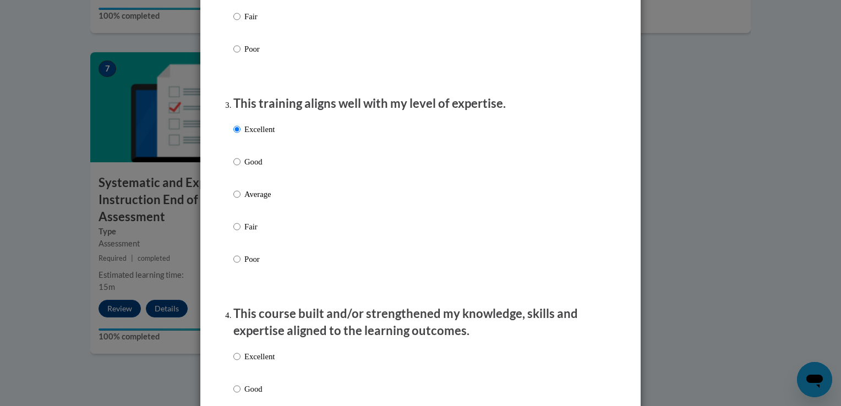
click at [247, 380] on label "Excellent" at bounding box center [253, 366] width 41 height 30
click at [240, 363] on input "Excellent" at bounding box center [236, 357] width 7 height 12
radio input "true"
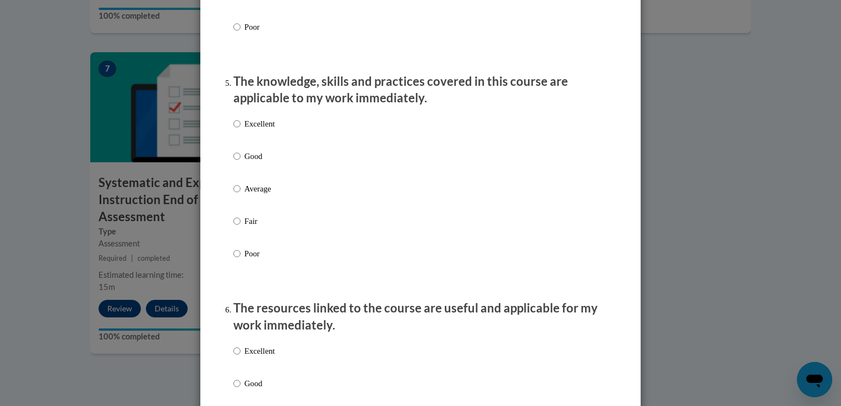
scroll to position [991, 0]
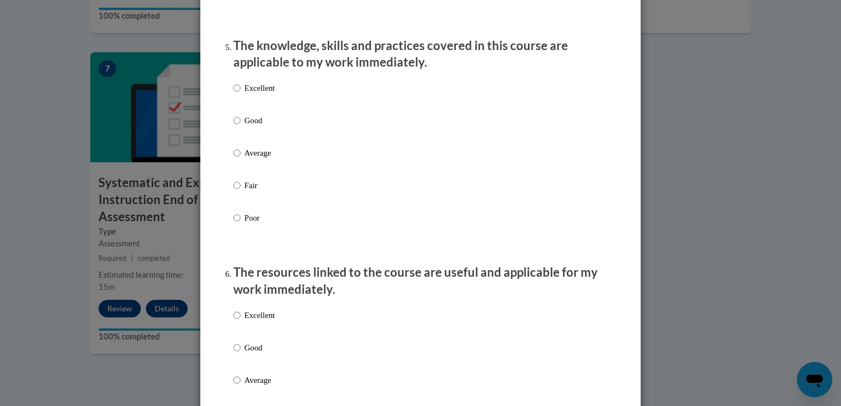
click at [265, 94] on p "Excellent" at bounding box center [259, 88] width 30 height 12
click at [240, 94] on input "Excellent" at bounding box center [236, 88] width 7 height 12
radio input "true"
click at [275, 331] on div "Excellent Good Average Fair Poor" at bounding box center [420, 393] width 374 height 179
click at [271, 321] on p "Excellent" at bounding box center [259, 315] width 30 height 12
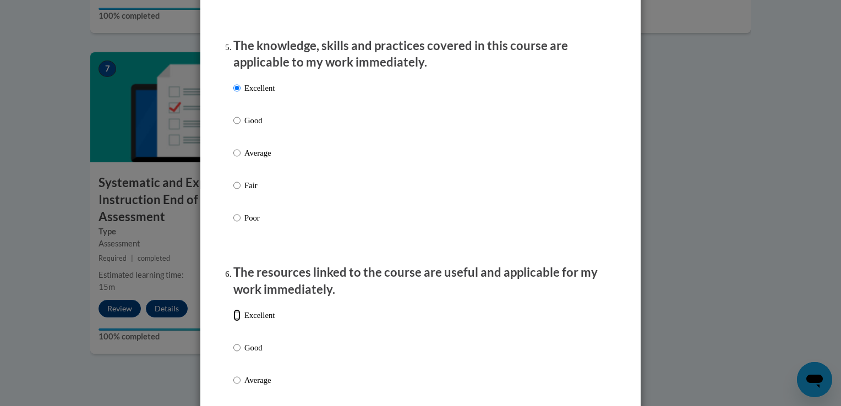
click at [240, 321] on input "Excellent" at bounding box center [236, 315] width 7 height 12
radio input "true"
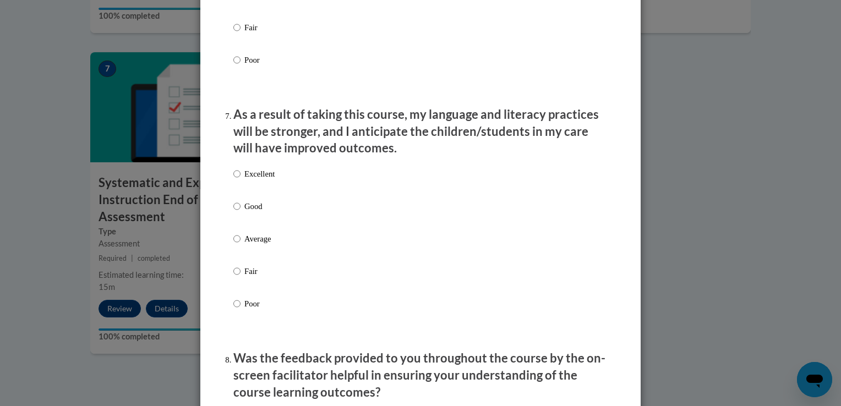
click at [249, 180] on p "Excellent" at bounding box center [259, 174] width 30 height 12
click at [240, 180] on input "Excellent" at bounding box center [236, 174] width 7 height 12
radio input "true"
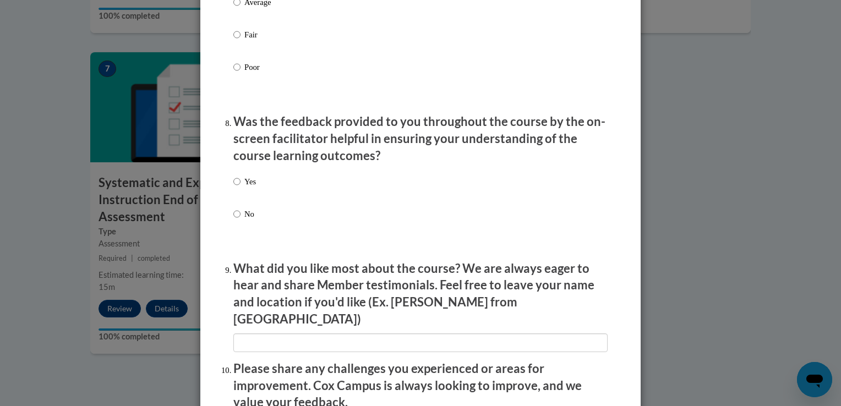
scroll to position [1706, 0]
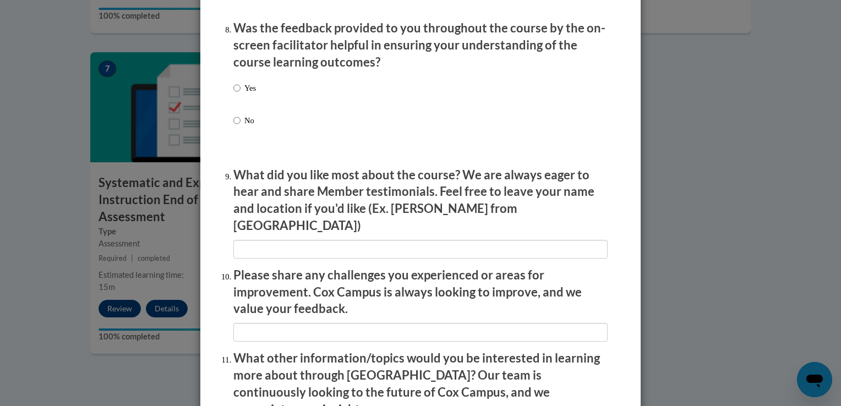
click at [245, 94] on p "Yes" at bounding box center [250, 88] width 12 height 12
click at [240, 94] on input "Yes" at bounding box center [236, 88] width 7 height 12
radio input "true"
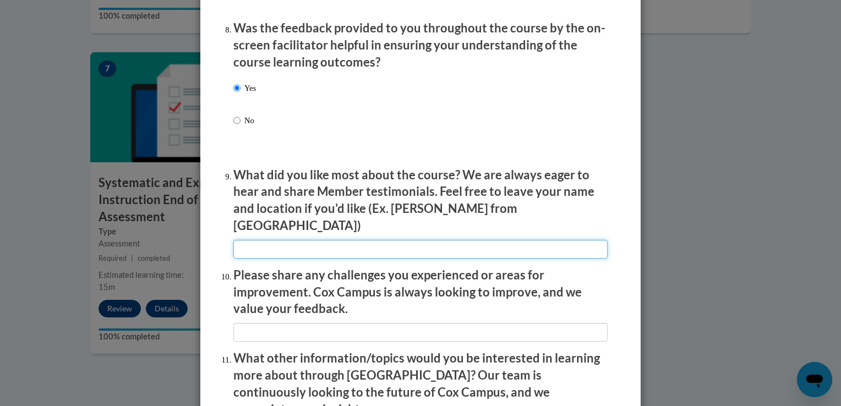
click at [396, 240] on input "textbox" at bounding box center [420, 249] width 374 height 19
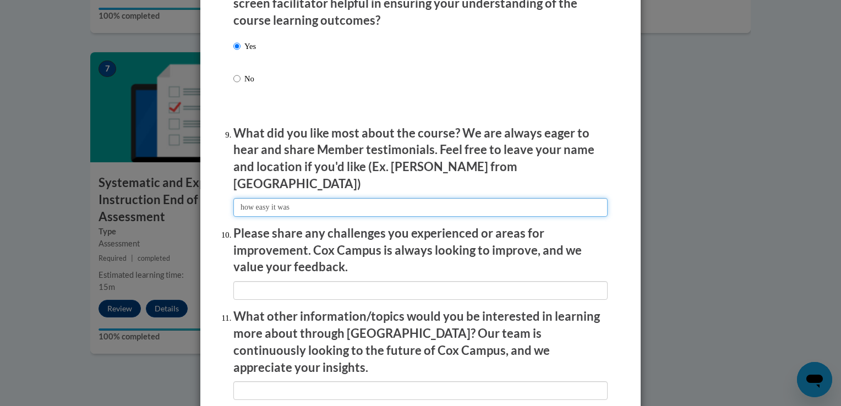
scroll to position [1816, 0]
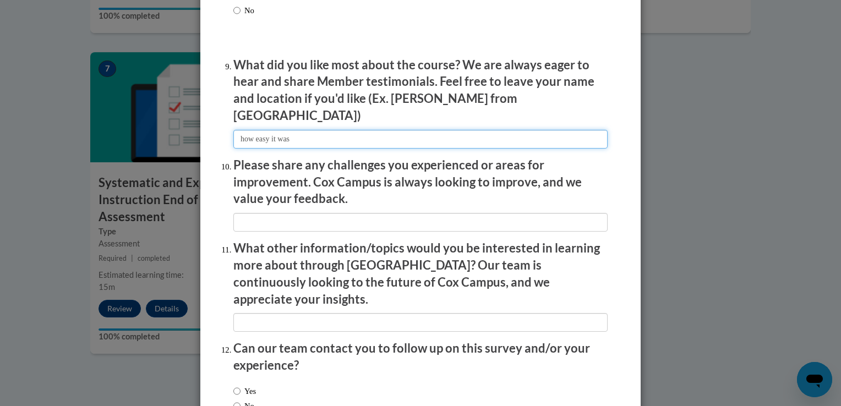
type input "how easy it was"
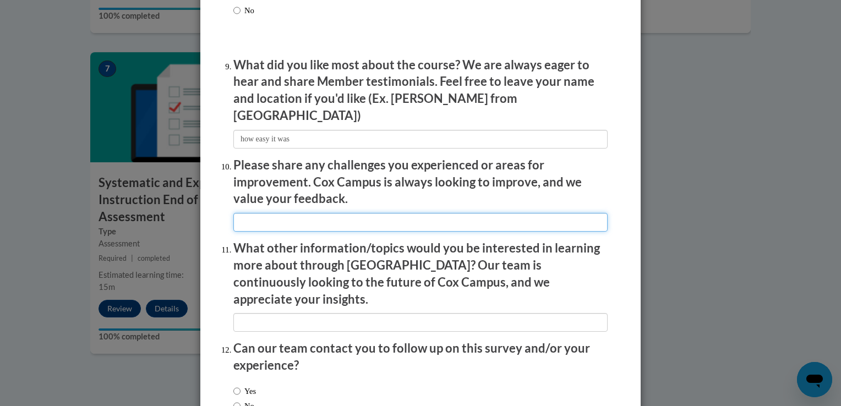
click at [389, 218] on input "textbox" at bounding box center [420, 222] width 374 height 19
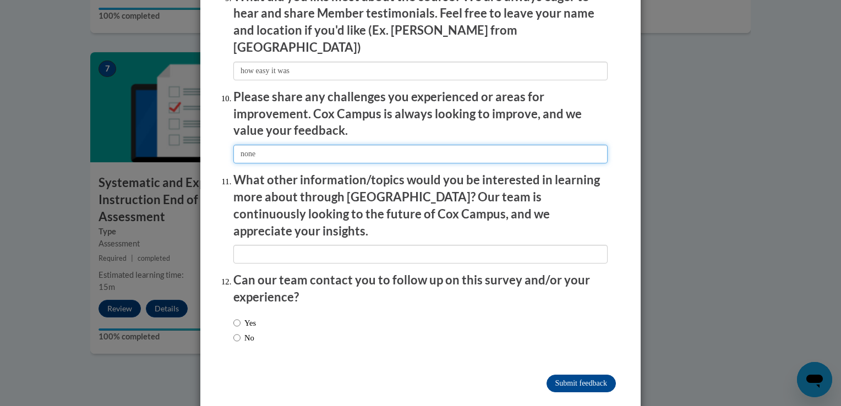
scroll to position [1885, 0]
type input "none"
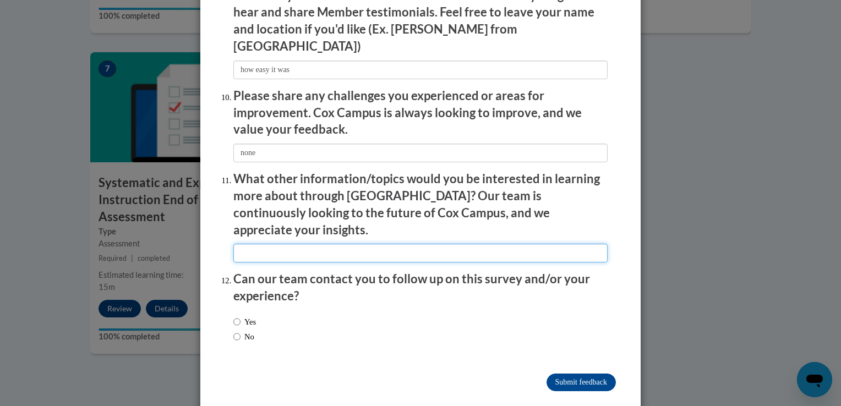
click at [357, 244] on input "textbox" at bounding box center [420, 253] width 374 height 19
type input "none"
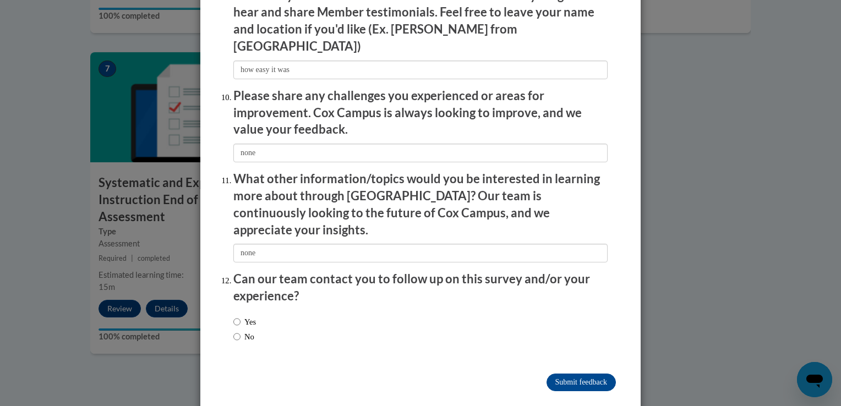
drag, startPoint x: 236, startPoint y: 314, endPoint x: 304, endPoint y: 311, distance: 67.7
click at [237, 331] on label "No" at bounding box center [243, 337] width 21 height 12
click at [237, 331] on input "No" at bounding box center [236, 337] width 7 height 12
radio input "true"
click at [573, 374] on input "Submit feedback" at bounding box center [580, 383] width 69 height 18
